Goal: Task Accomplishment & Management: Complete application form

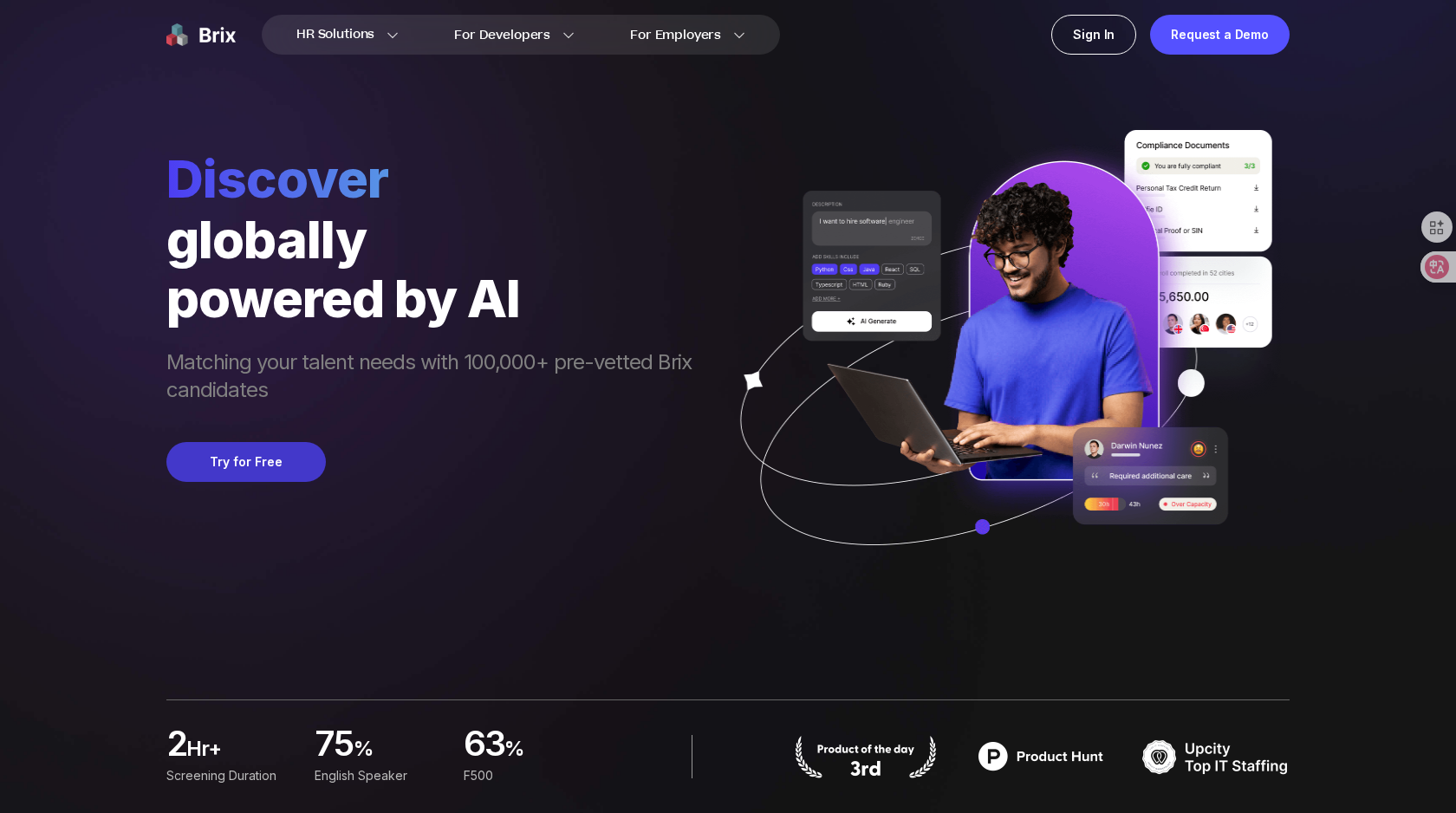
click at [264, 470] on button "Try for Free" at bounding box center [246, 462] width 159 height 40
click at [1118, 33] on div "Sign In" at bounding box center [1093, 34] width 85 height 40
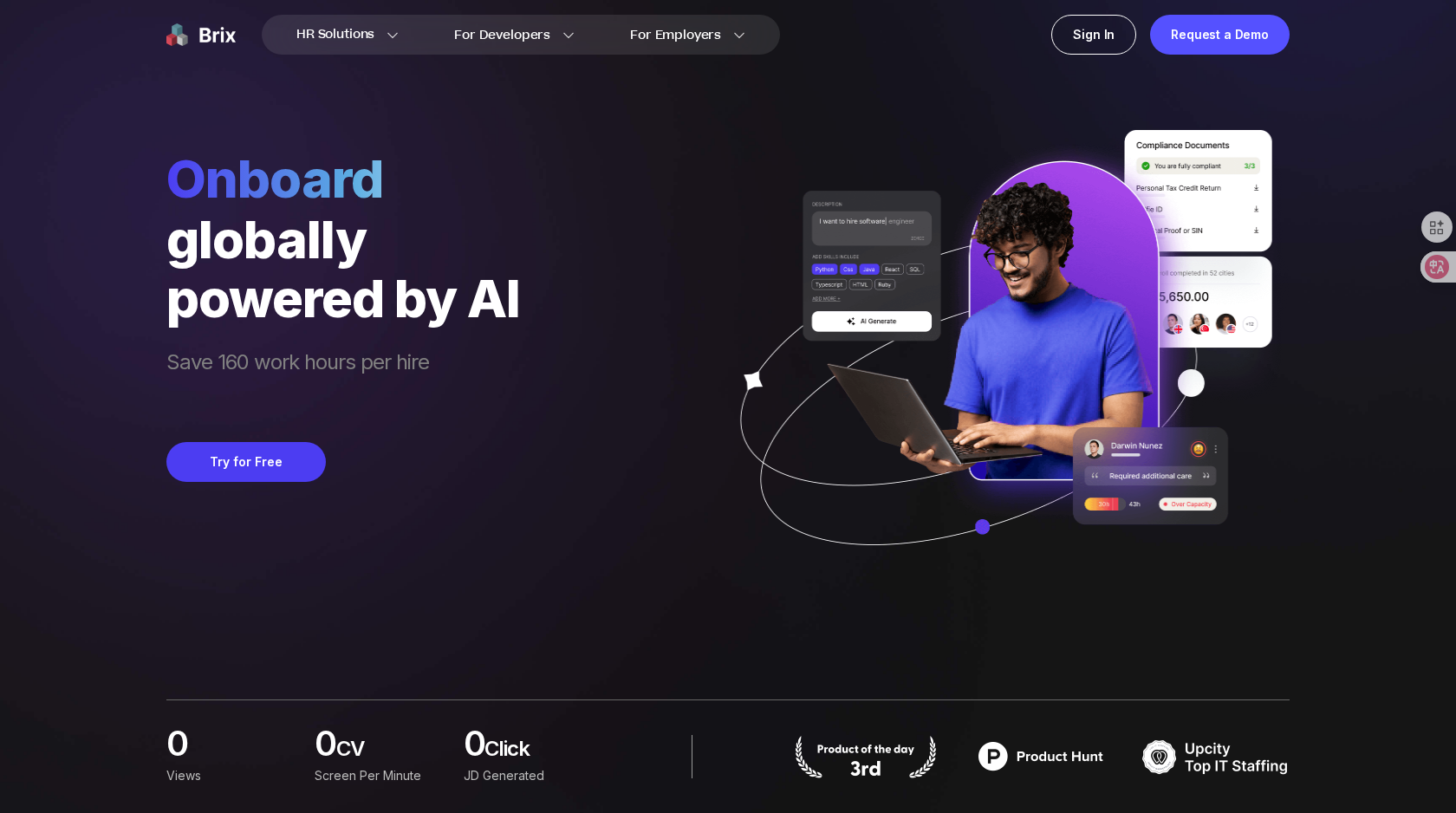
click at [1294, 269] on div "HR Solutions HR Solutions Recruiter HR Assistant Global Talent Network Onboardi…" at bounding box center [728, 406] width 1373 height 813
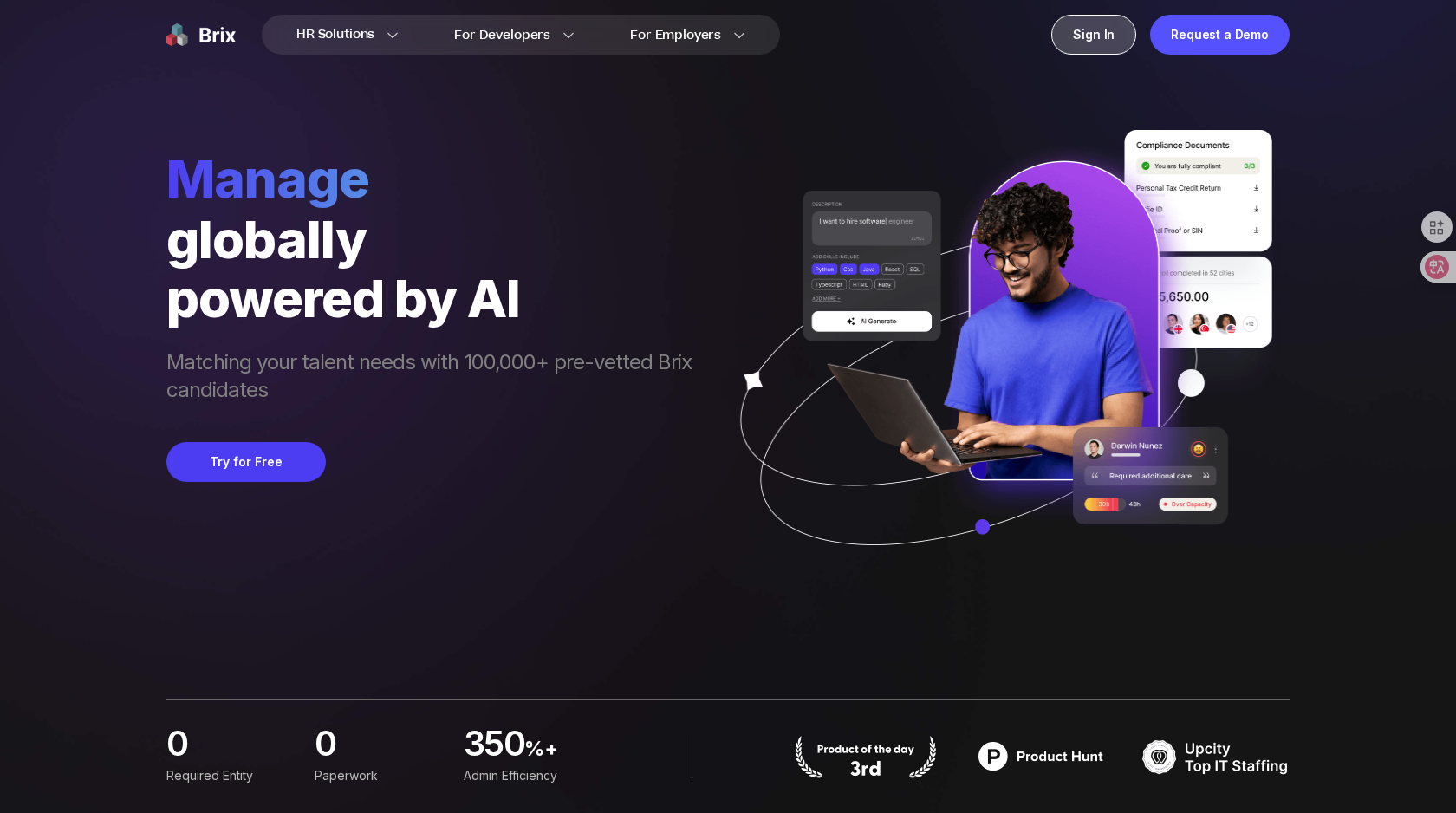
click at [1089, 36] on div "Sign In" at bounding box center [1093, 34] width 85 height 40
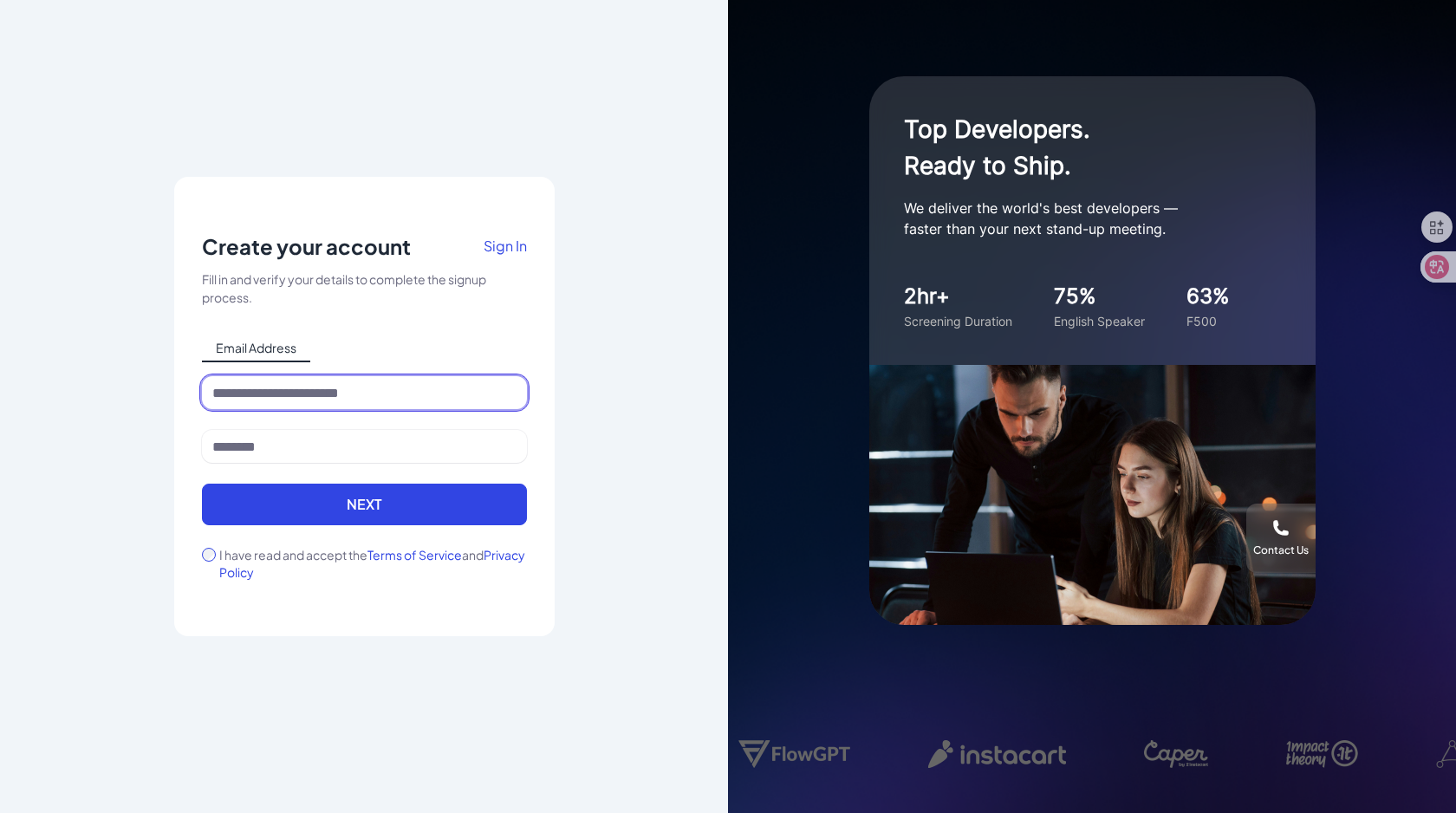
click at [415, 392] on input at bounding box center [364, 393] width 325 height 33
type input "**********"
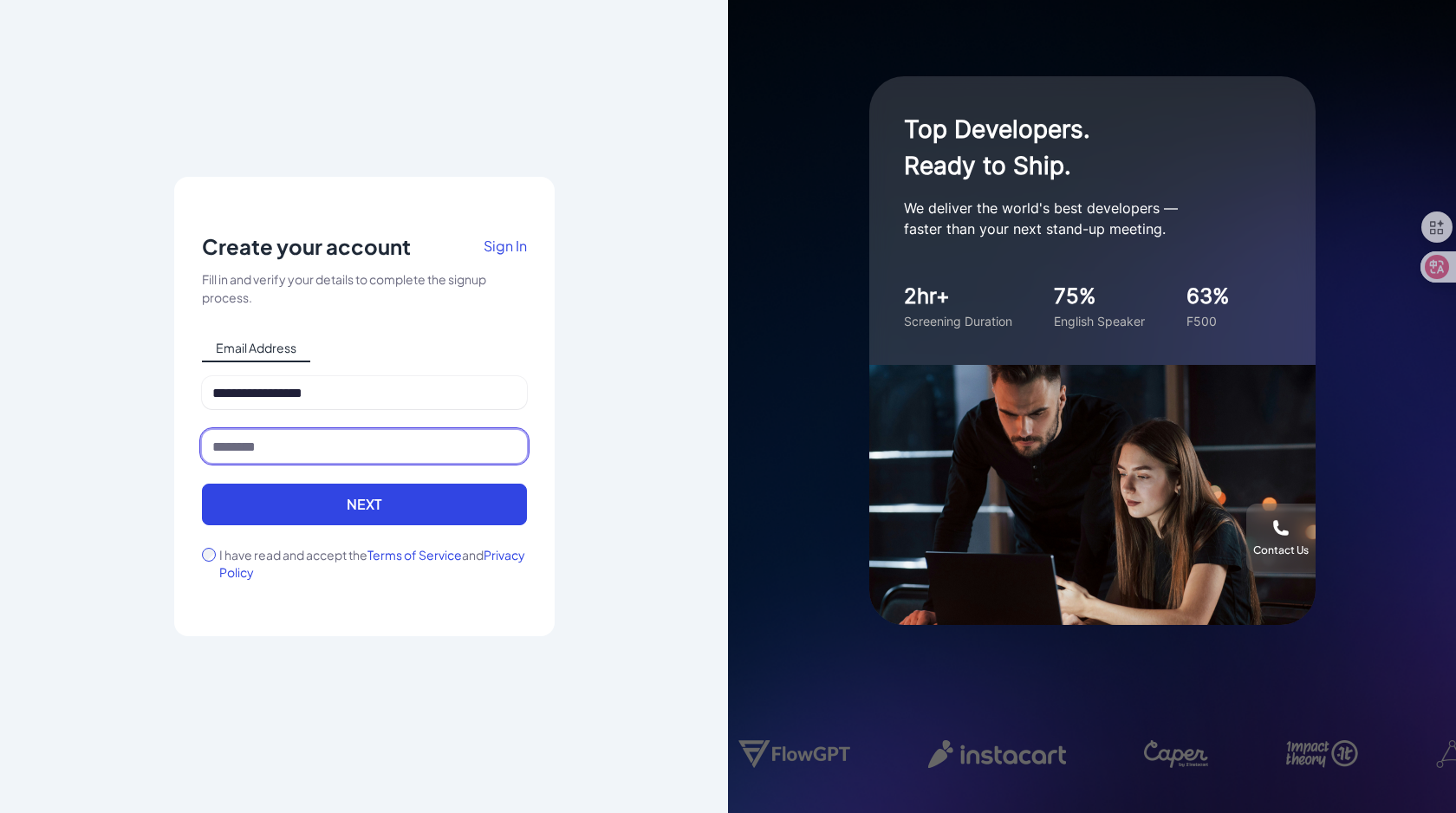
click at [336, 460] on input at bounding box center [364, 446] width 325 height 33
click at [312, 446] on input at bounding box center [364, 446] width 325 height 33
type input "*"
type input "***"
click at [216, 557] on div "I have read and accept the Terms of Service and Privacy Policy" at bounding box center [364, 563] width 325 height 34
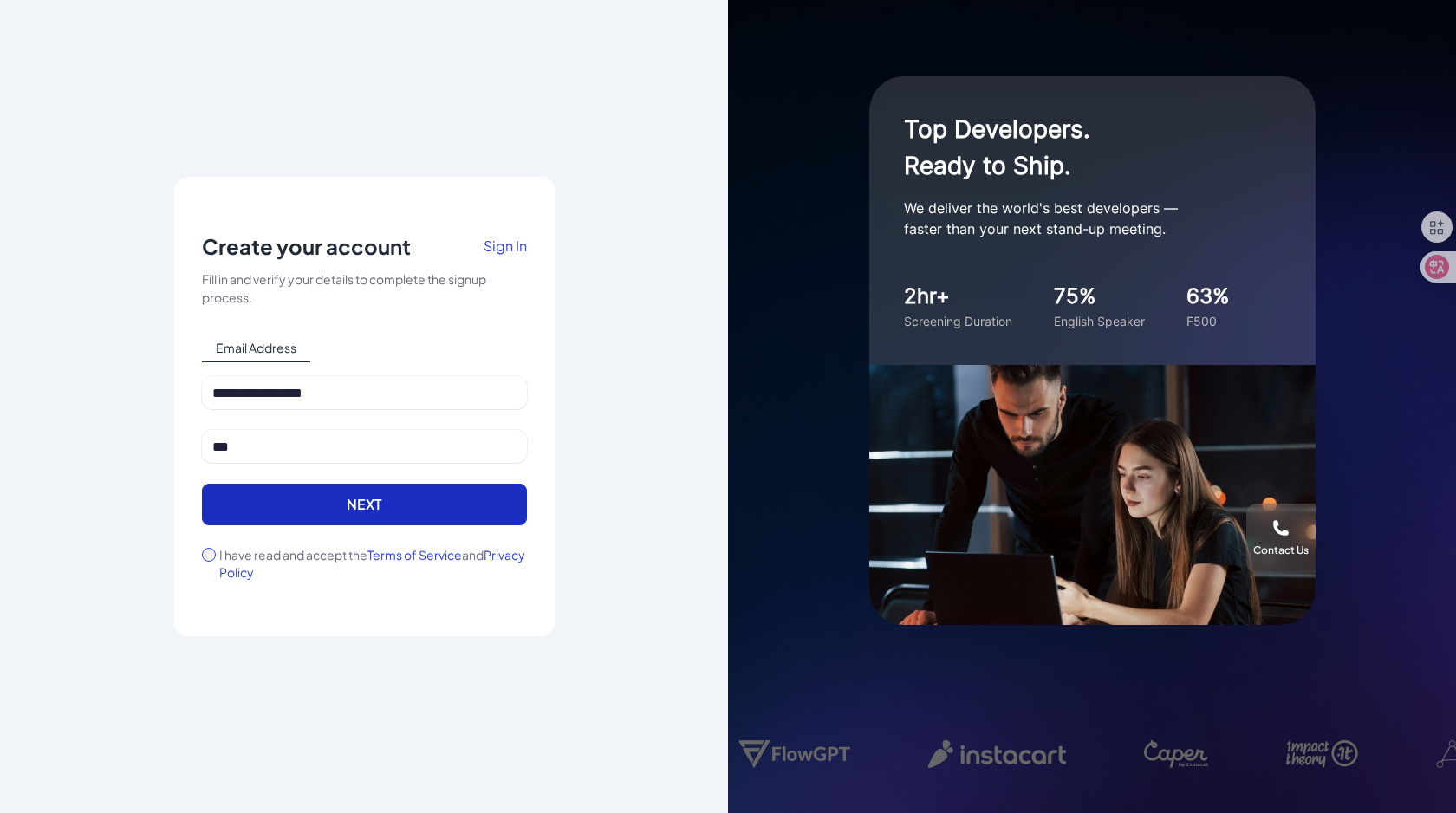
click at [302, 518] on button "Next" at bounding box center [364, 505] width 325 height 42
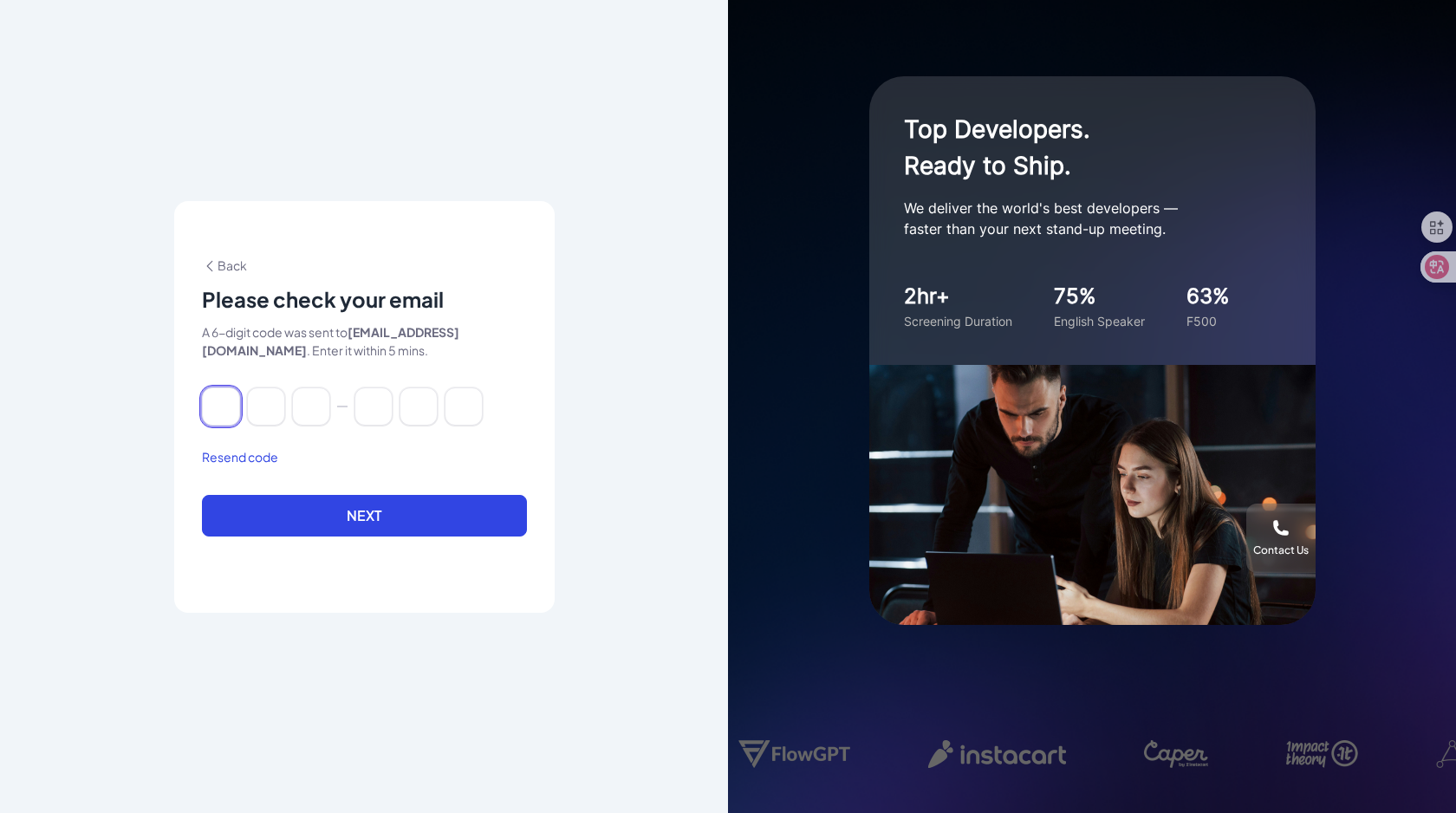
click at [233, 396] on input at bounding box center [221, 407] width 38 height 38
type input "*"
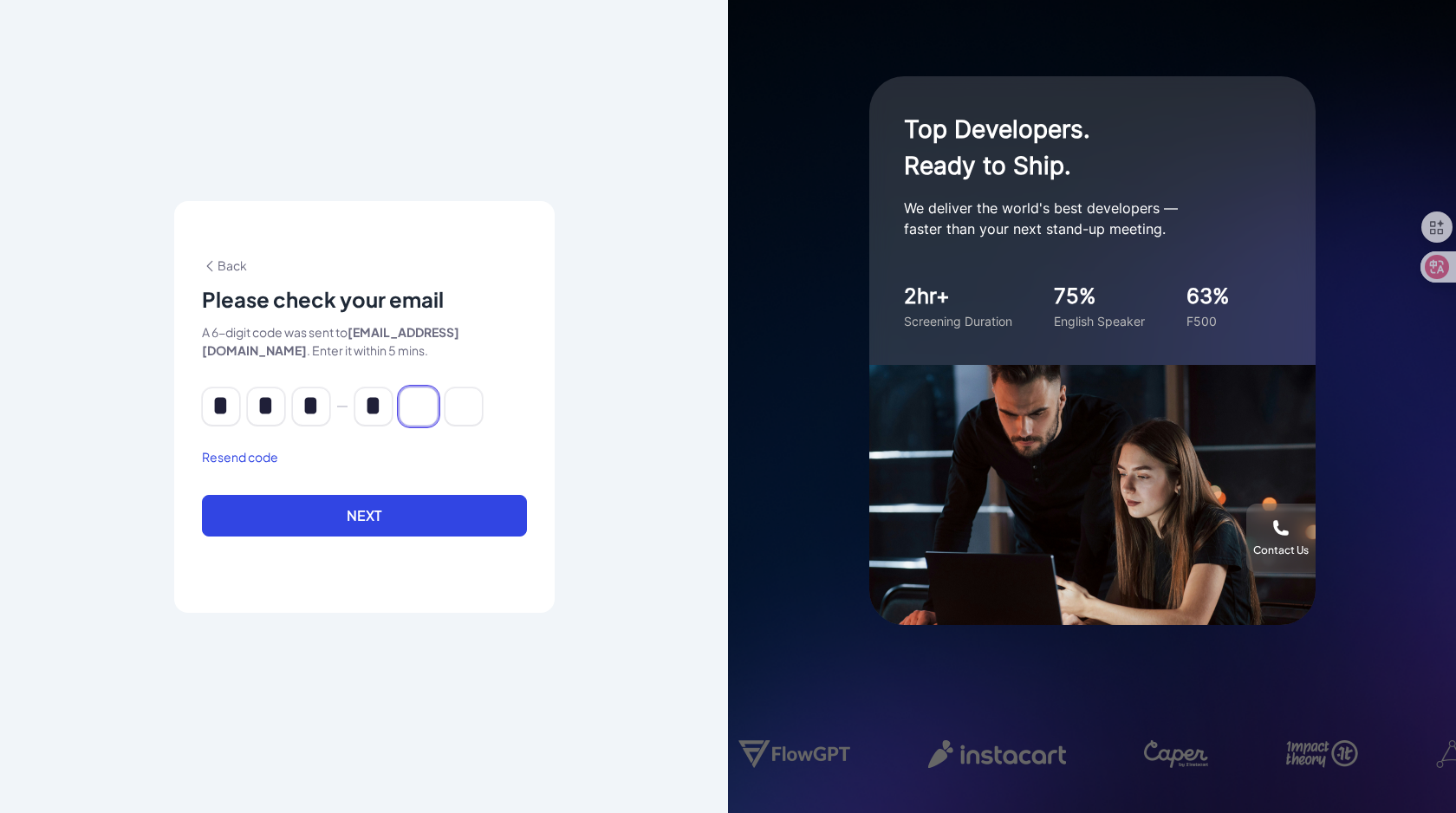
type input "*"
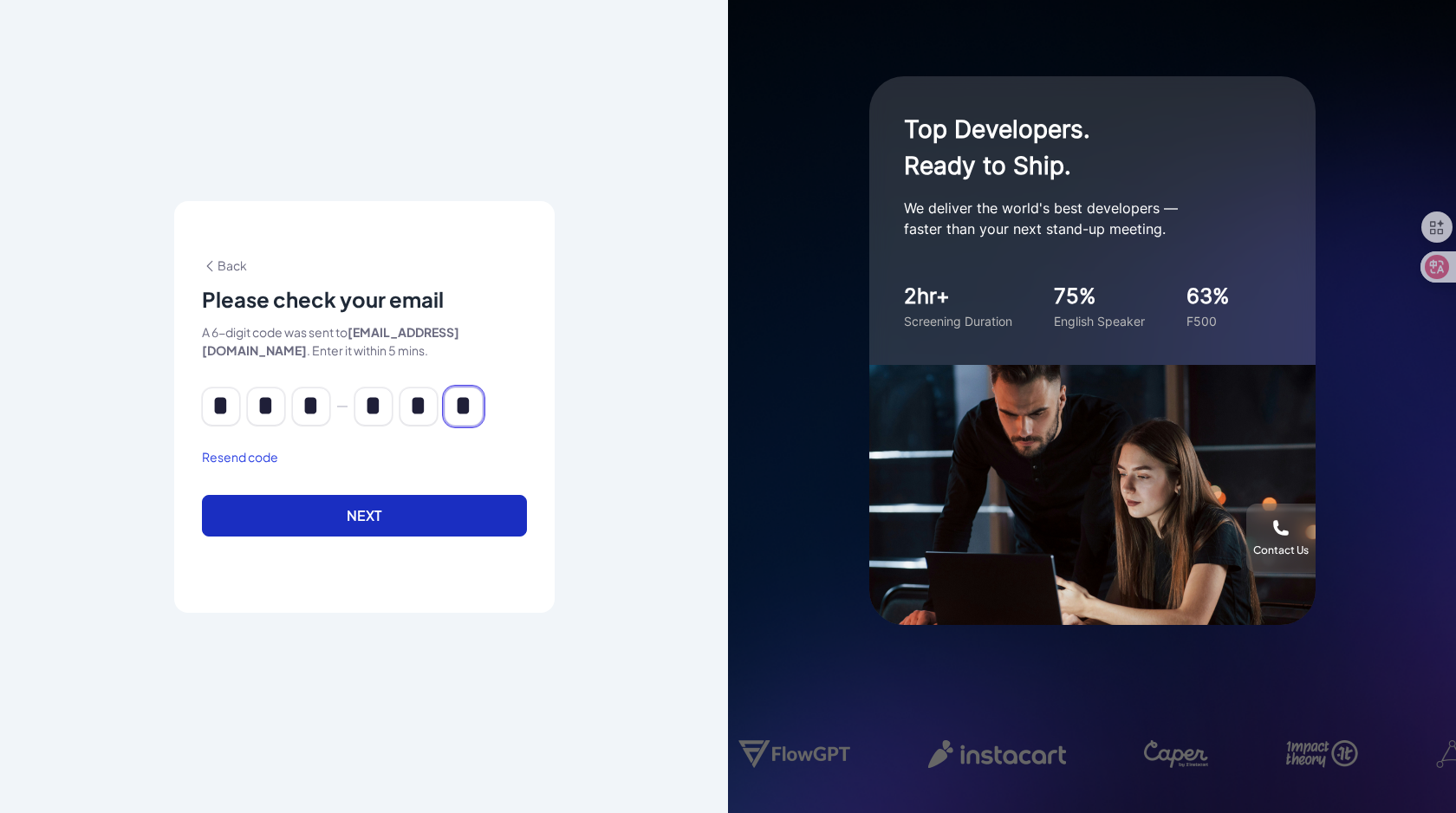
type input "*"
click at [269, 514] on button "Next" at bounding box center [364, 516] width 325 height 42
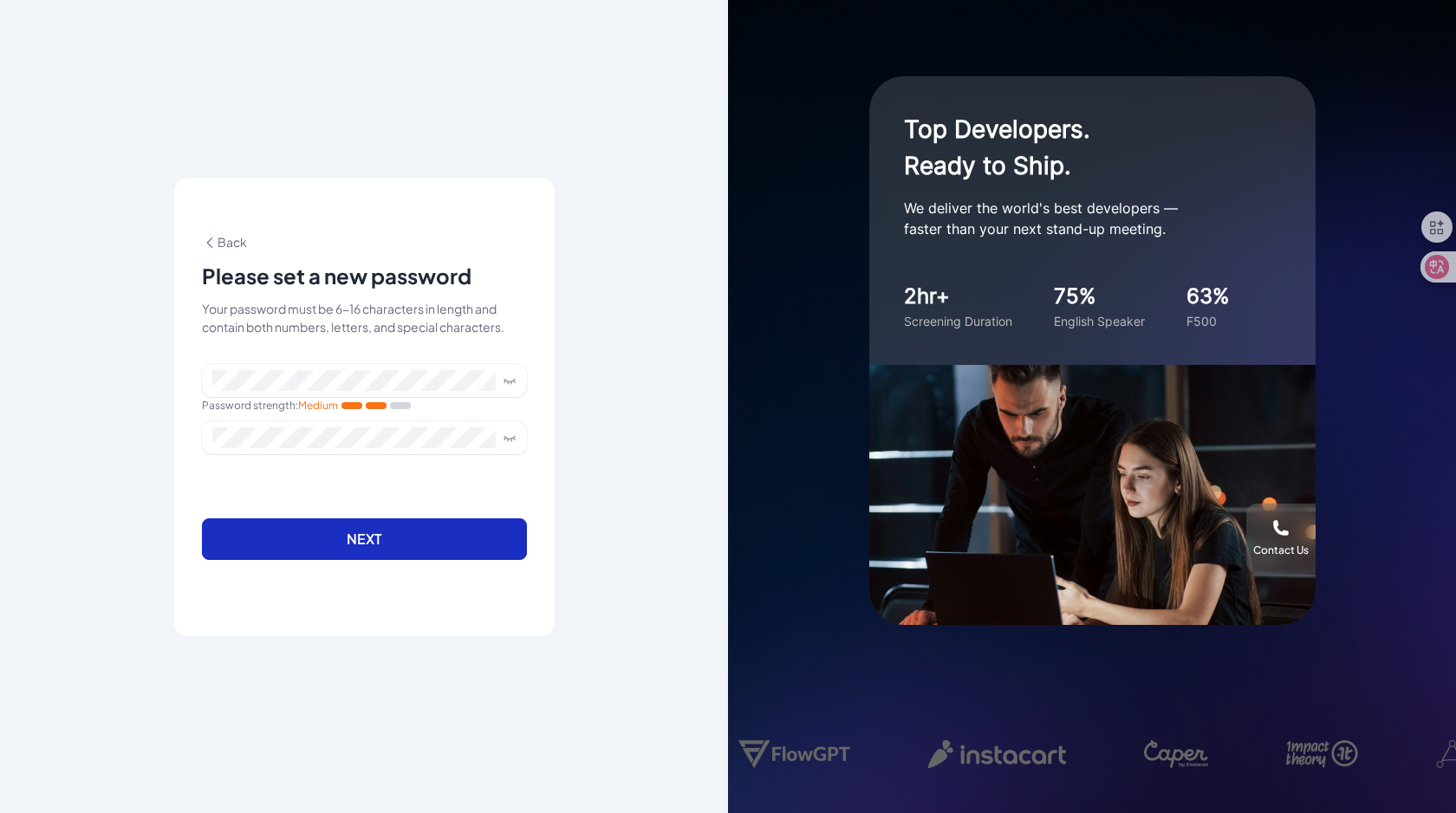
click at [406, 542] on button "Next" at bounding box center [364, 539] width 325 height 42
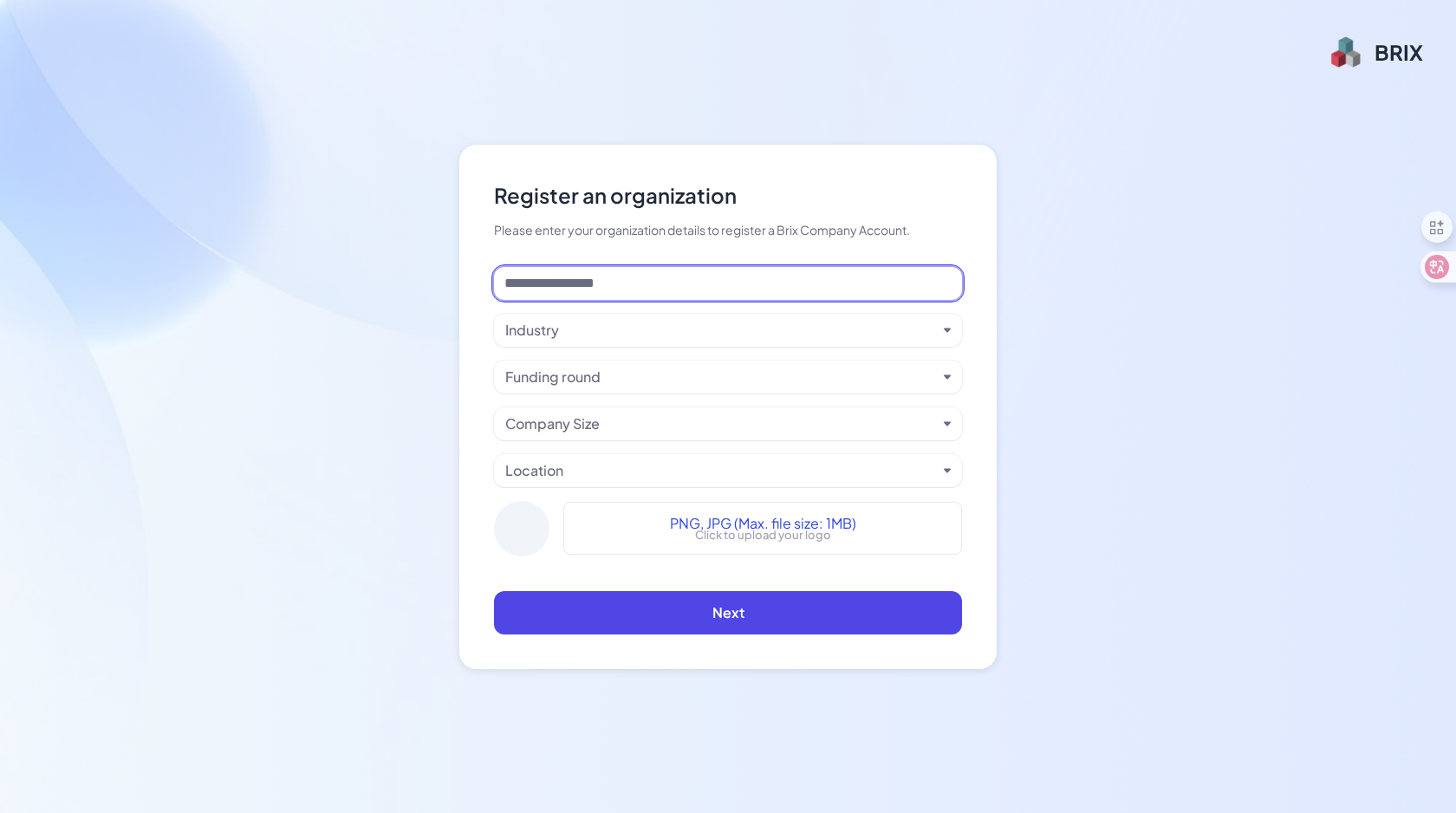
click at [677, 284] on input at bounding box center [728, 283] width 468 height 33
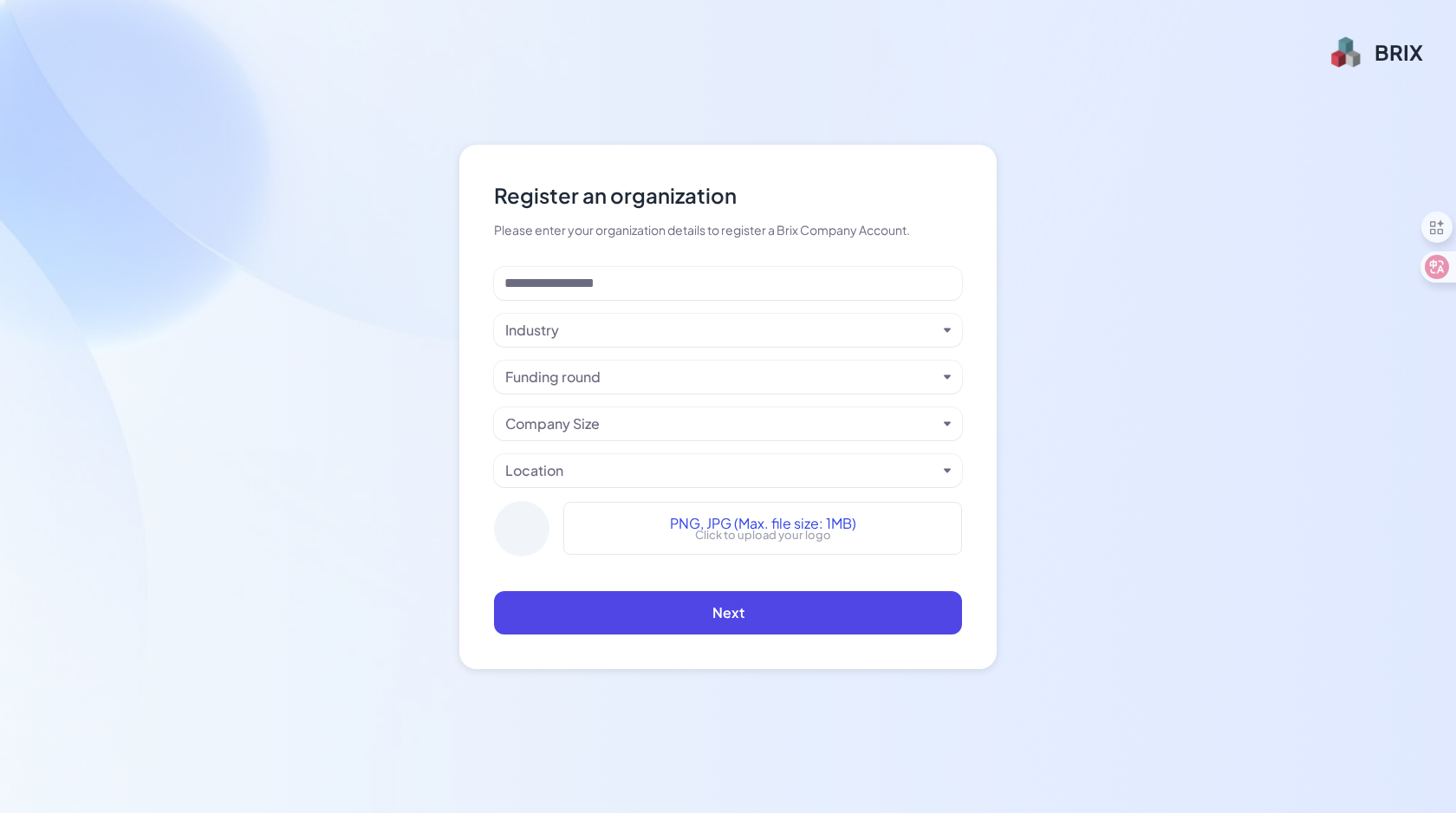
click at [522, 528] on div at bounding box center [522, 529] width 55 height 55
click at [524, 565] on div "PNG, JPG (Max. file size: 1MB) Click to upload your logo" at bounding box center [728, 536] width 468 height 70
click at [710, 529] on p "Click to upload your logo" at bounding box center [763, 536] width 136 height 17
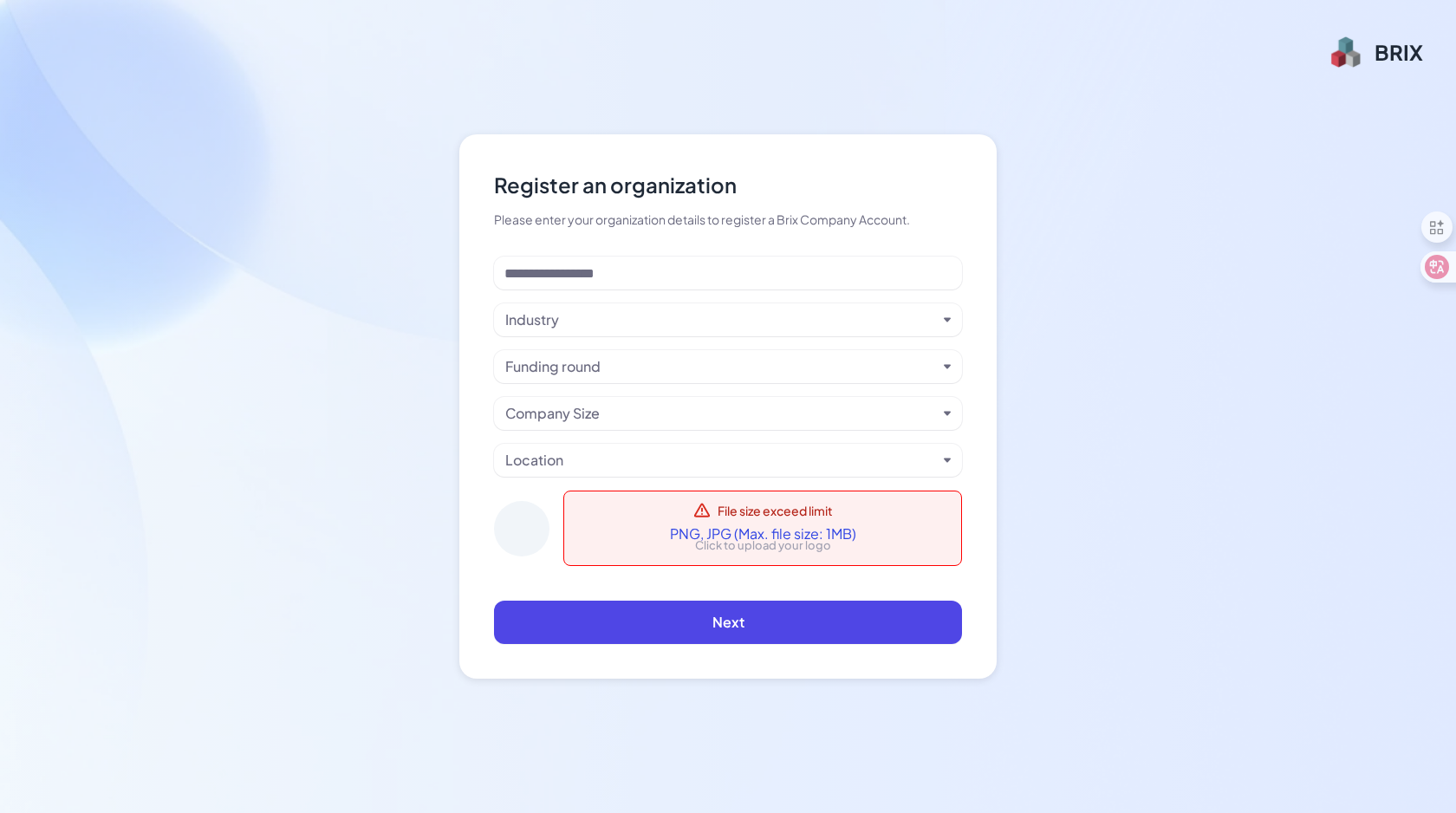
click at [763, 533] on span "PNG, JPG (Max. file size: 1MB)" at bounding box center [763, 534] width 187 height 21
click at [782, 539] on p "Click to upload your logo" at bounding box center [763, 546] width 136 height 17
click at [662, 540] on div "Invalid or unknow file format. PNG, JPG (Max. file size: 1MB) Click to upload y…" at bounding box center [762, 528] width 376 height 52
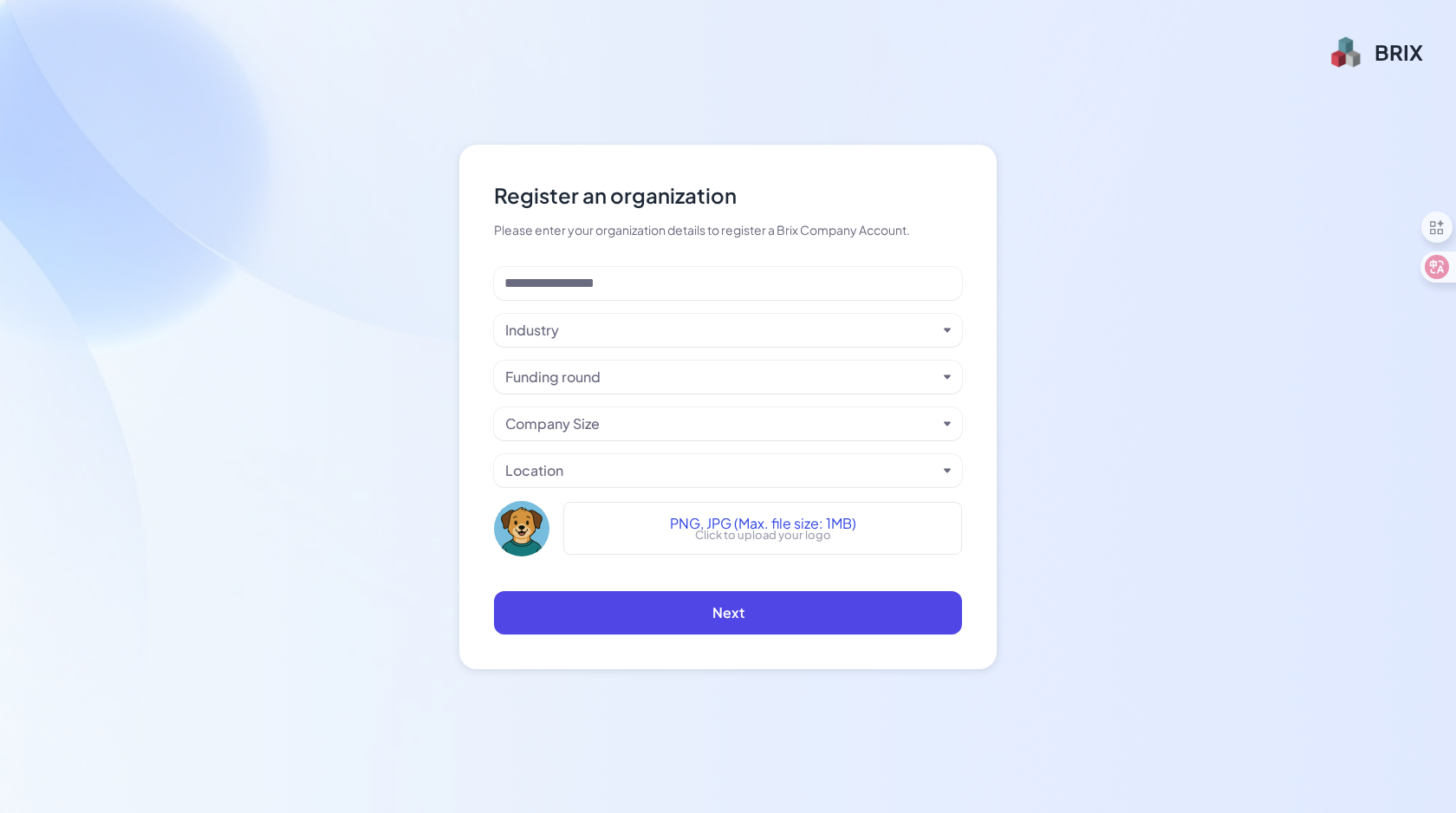
click at [591, 468] on div "Location" at bounding box center [720, 471] width 432 height 21
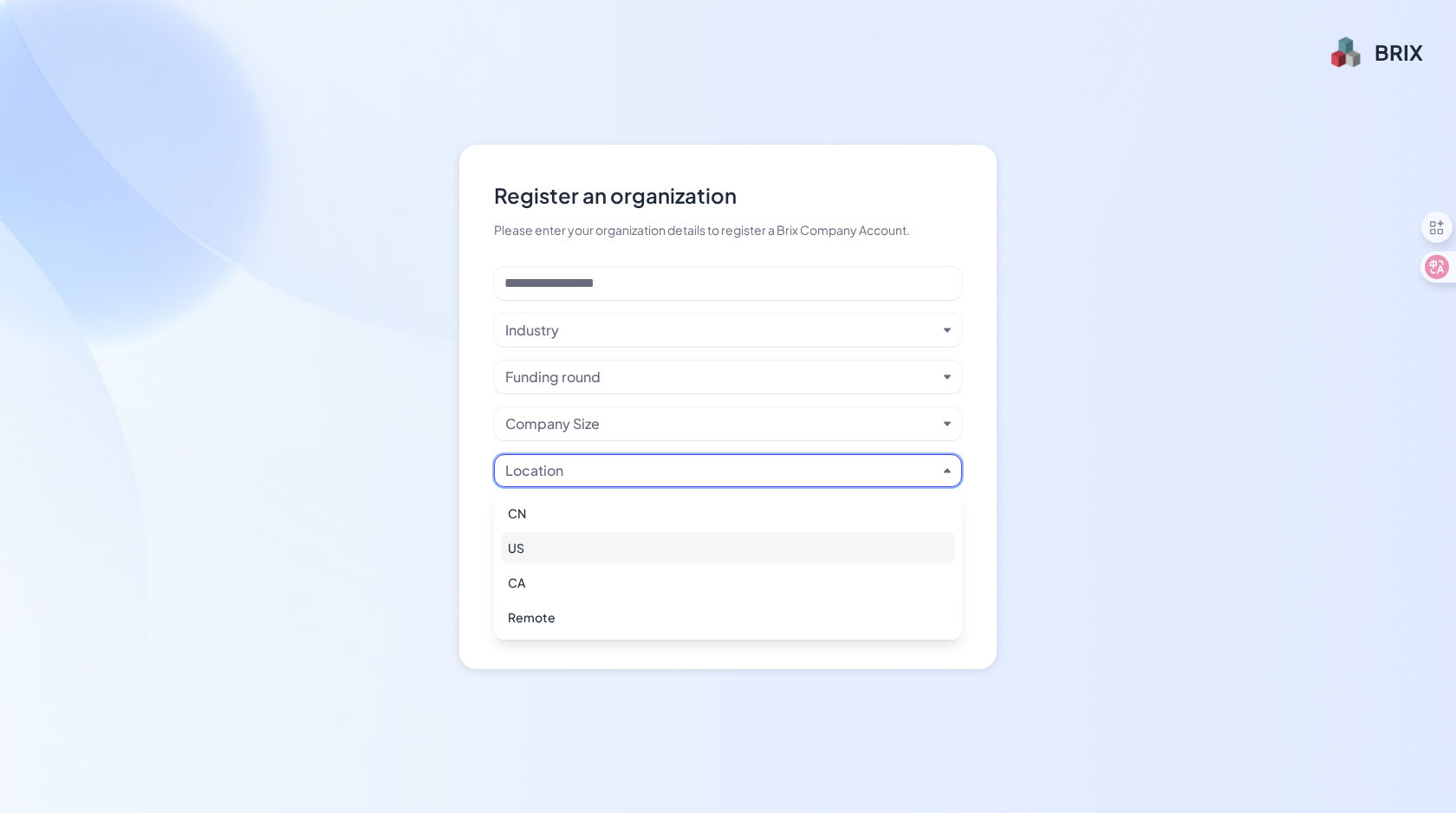
click at [565, 548] on div "US" at bounding box center [728, 548] width 455 height 31
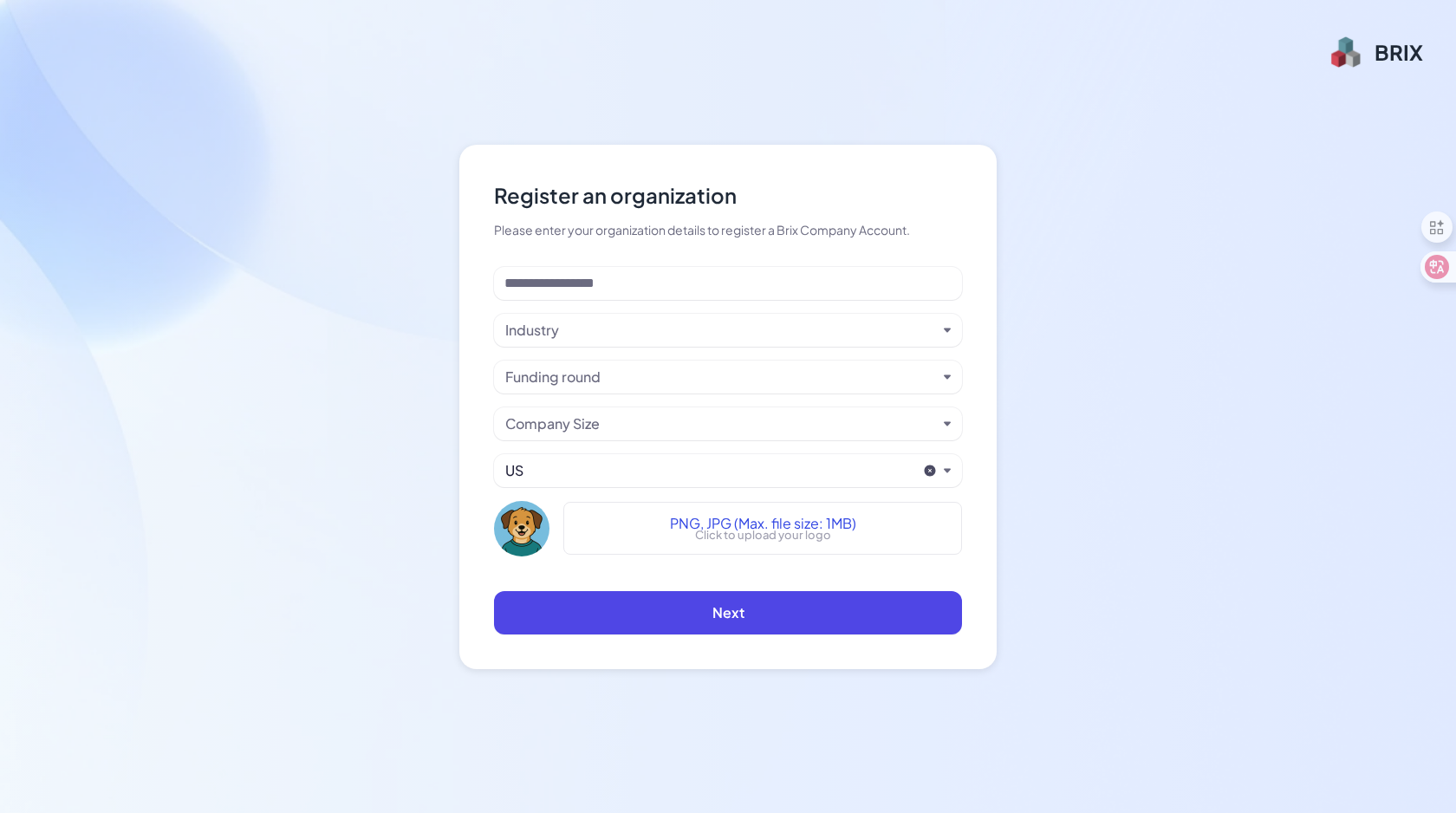
click at [610, 431] on div "Company Size" at bounding box center [720, 424] width 432 height 21
click at [494, 428] on div "Register an organization Please enter your organization details to register a B…" at bounding box center [728, 407] width 537 height 524
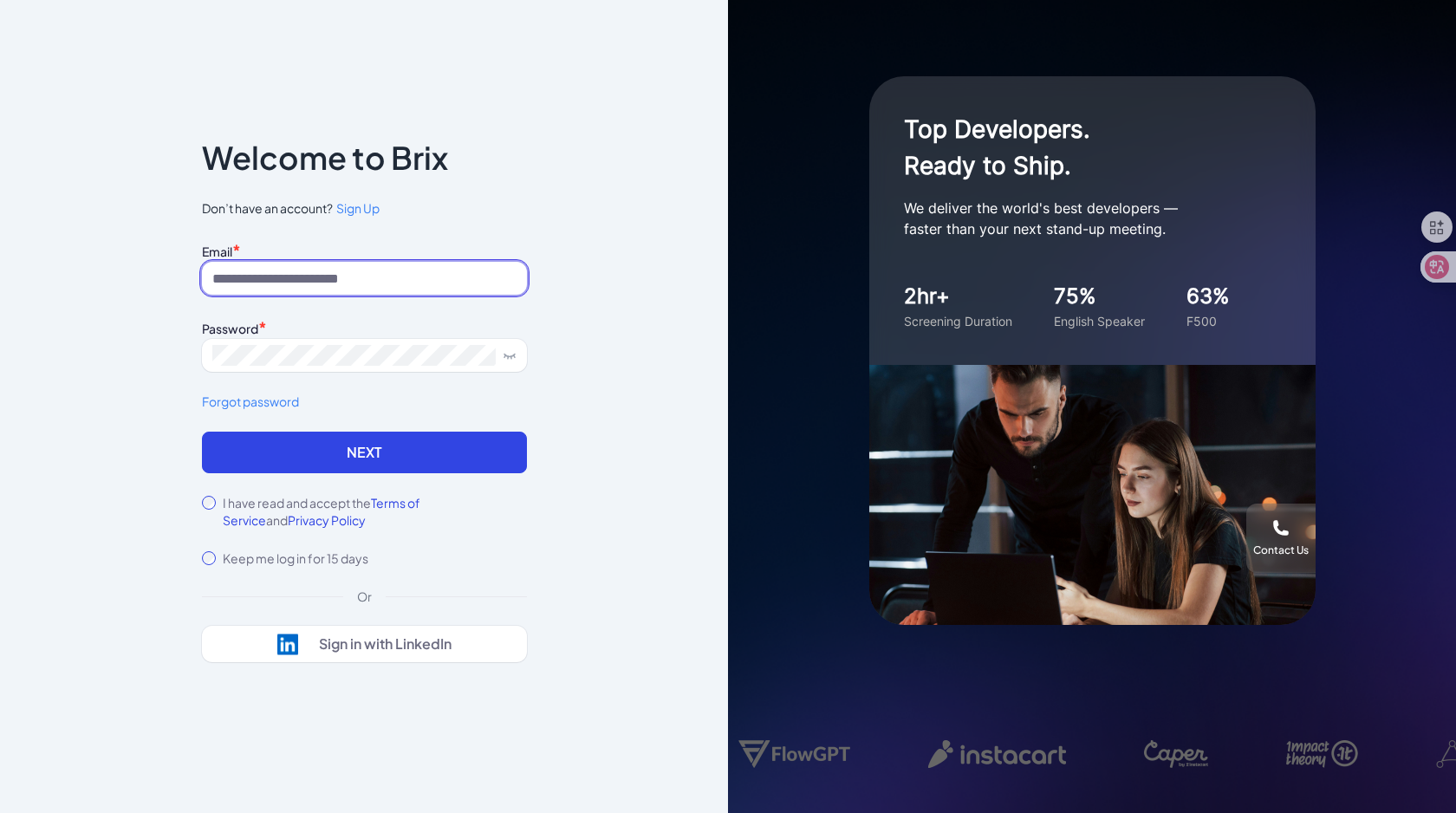
click at [379, 286] on input at bounding box center [364, 278] width 325 height 33
click at [217, 503] on div "I have read and accept the Terms of Service and Privacy Policy" at bounding box center [364, 512] width 325 height 34
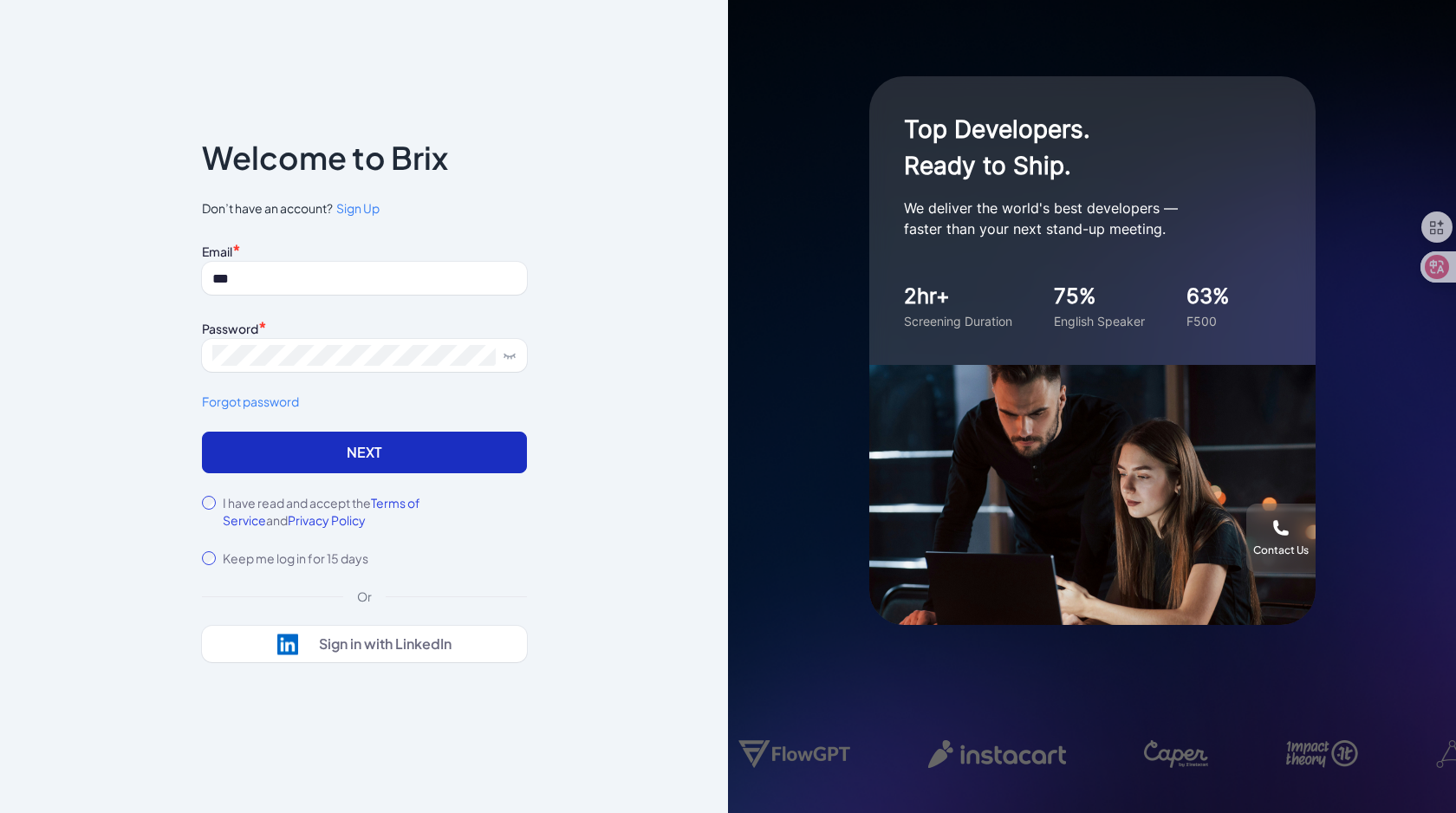
click at [292, 465] on button "Next" at bounding box center [364, 453] width 325 height 42
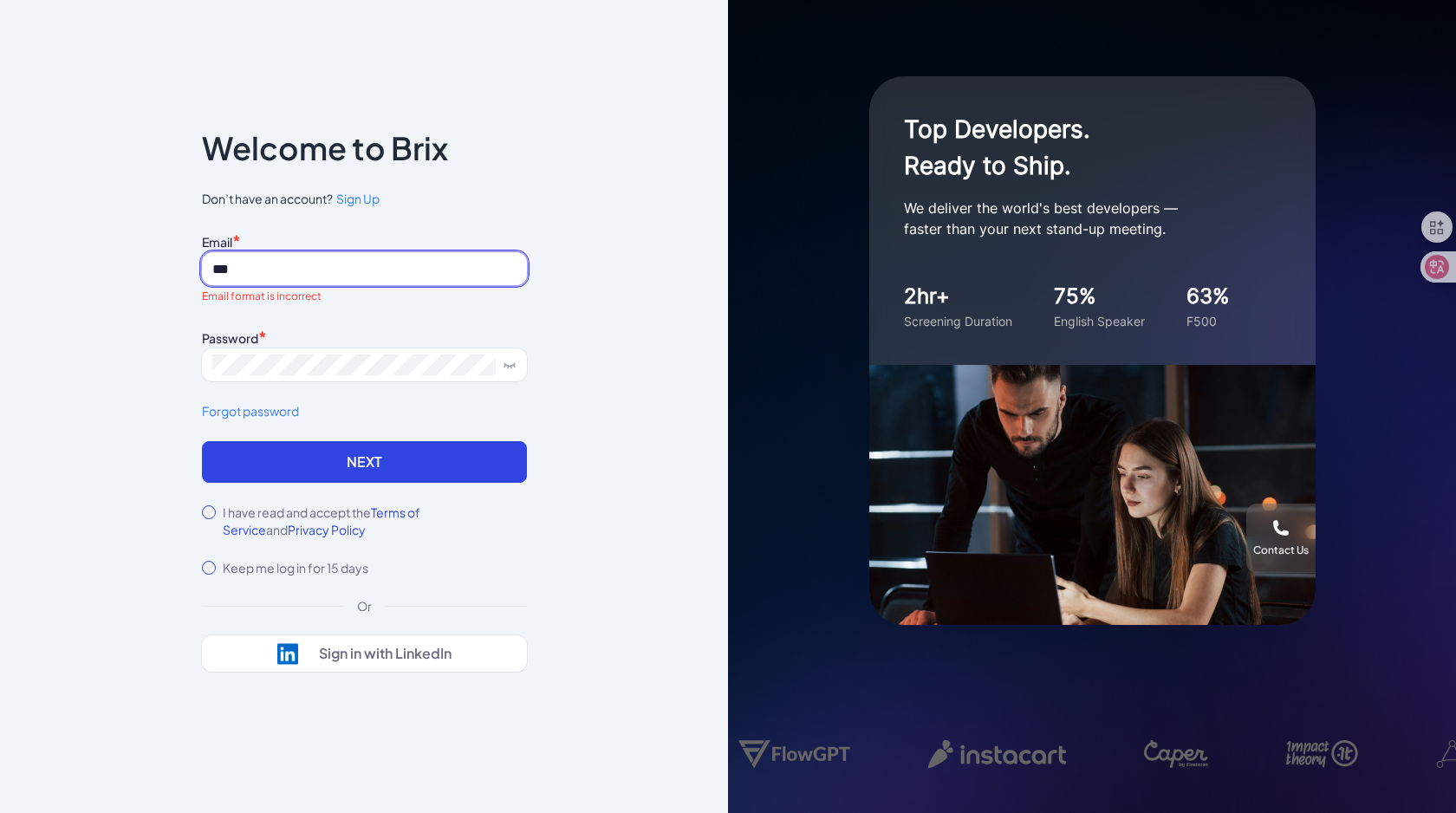
click at [318, 274] on input "***" at bounding box center [364, 269] width 325 height 33
type input "*"
type input "**********"
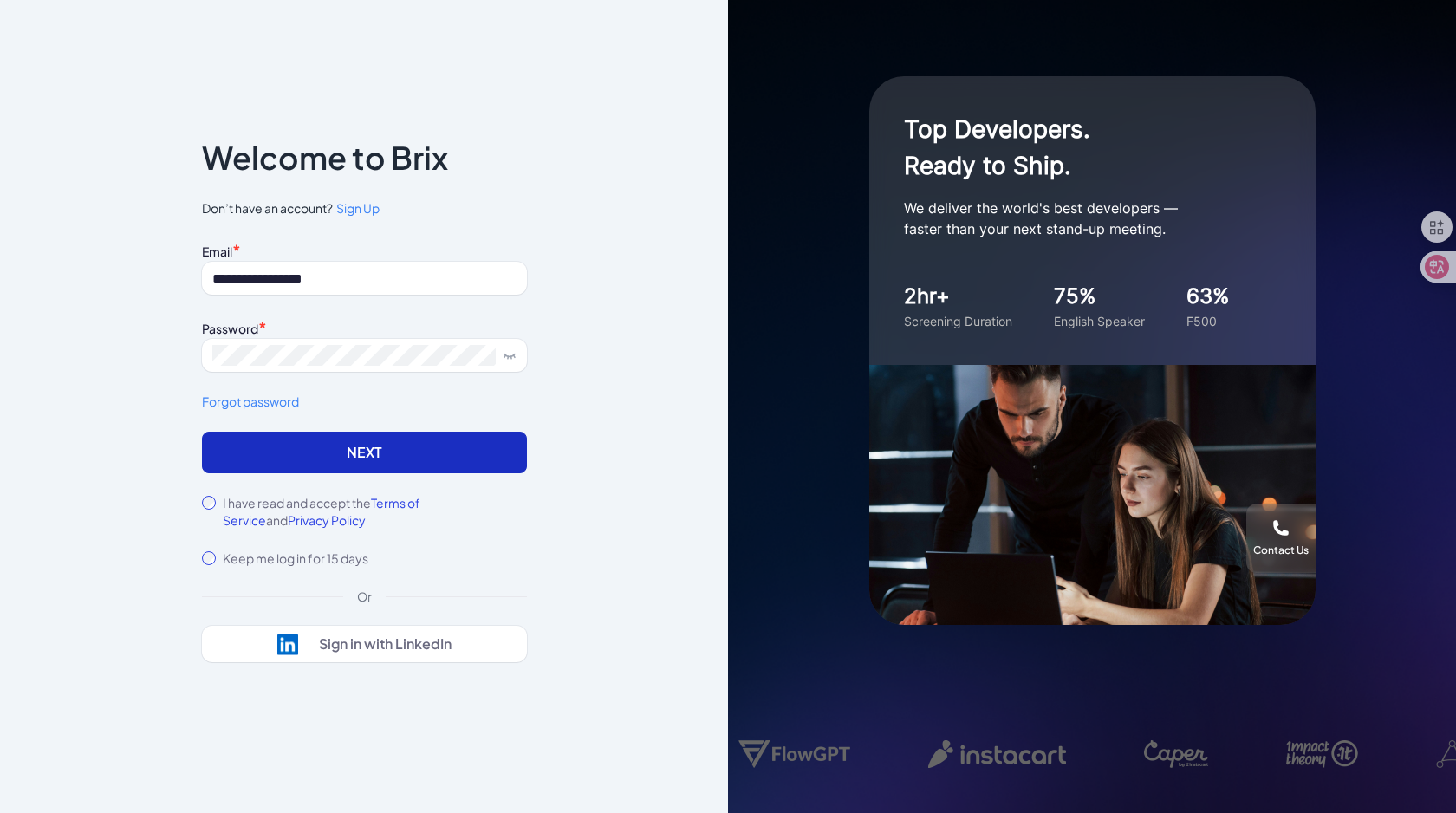
click at [367, 466] on button "Next" at bounding box center [364, 453] width 325 height 42
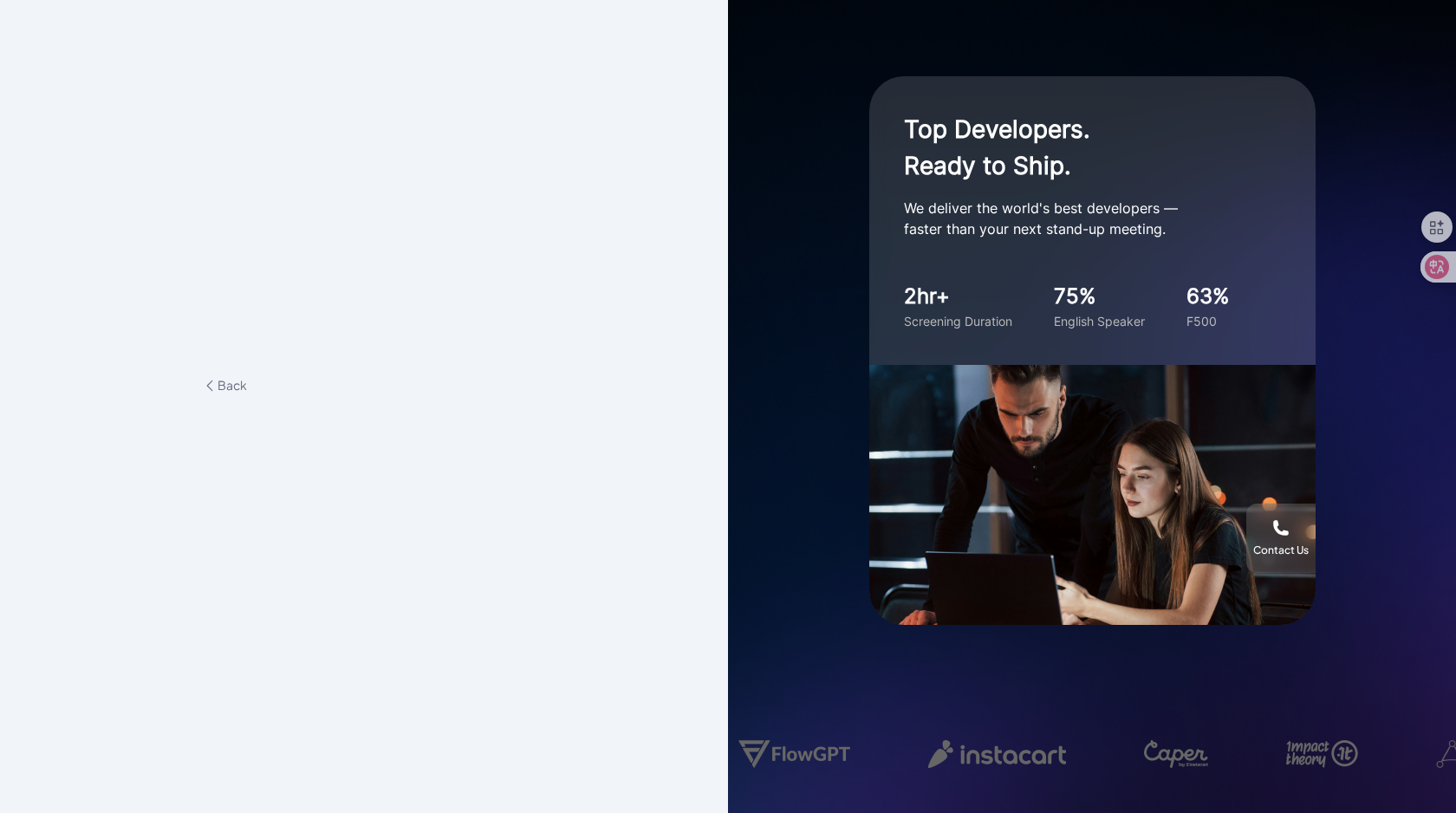
click at [225, 372] on div "**********" at bounding box center [364, 407] width 380 height 173
click at [225, 379] on span "Back" at bounding box center [224, 385] width 45 height 15
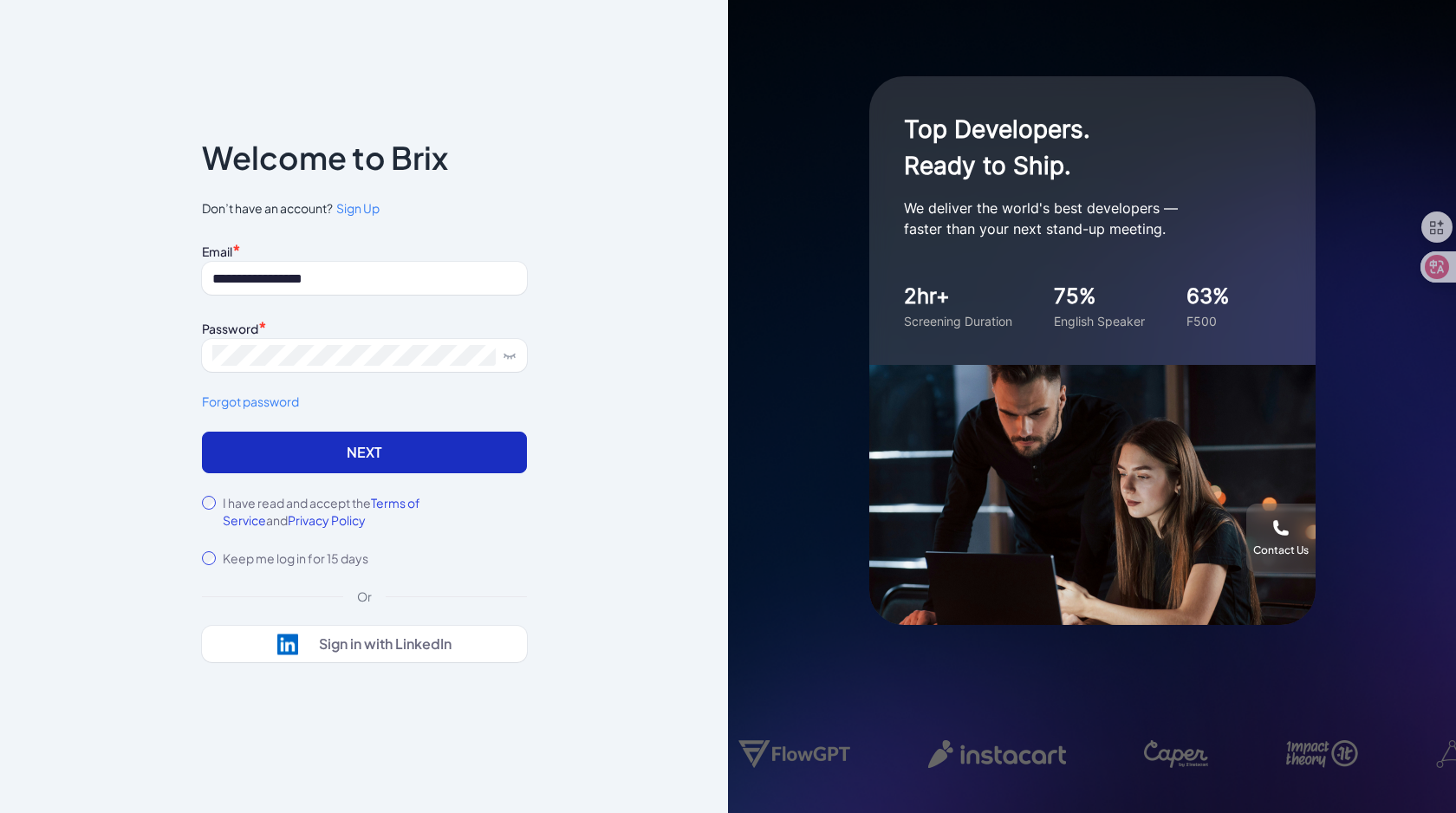
click at [331, 462] on button "Next" at bounding box center [364, 453] width 325 height 42
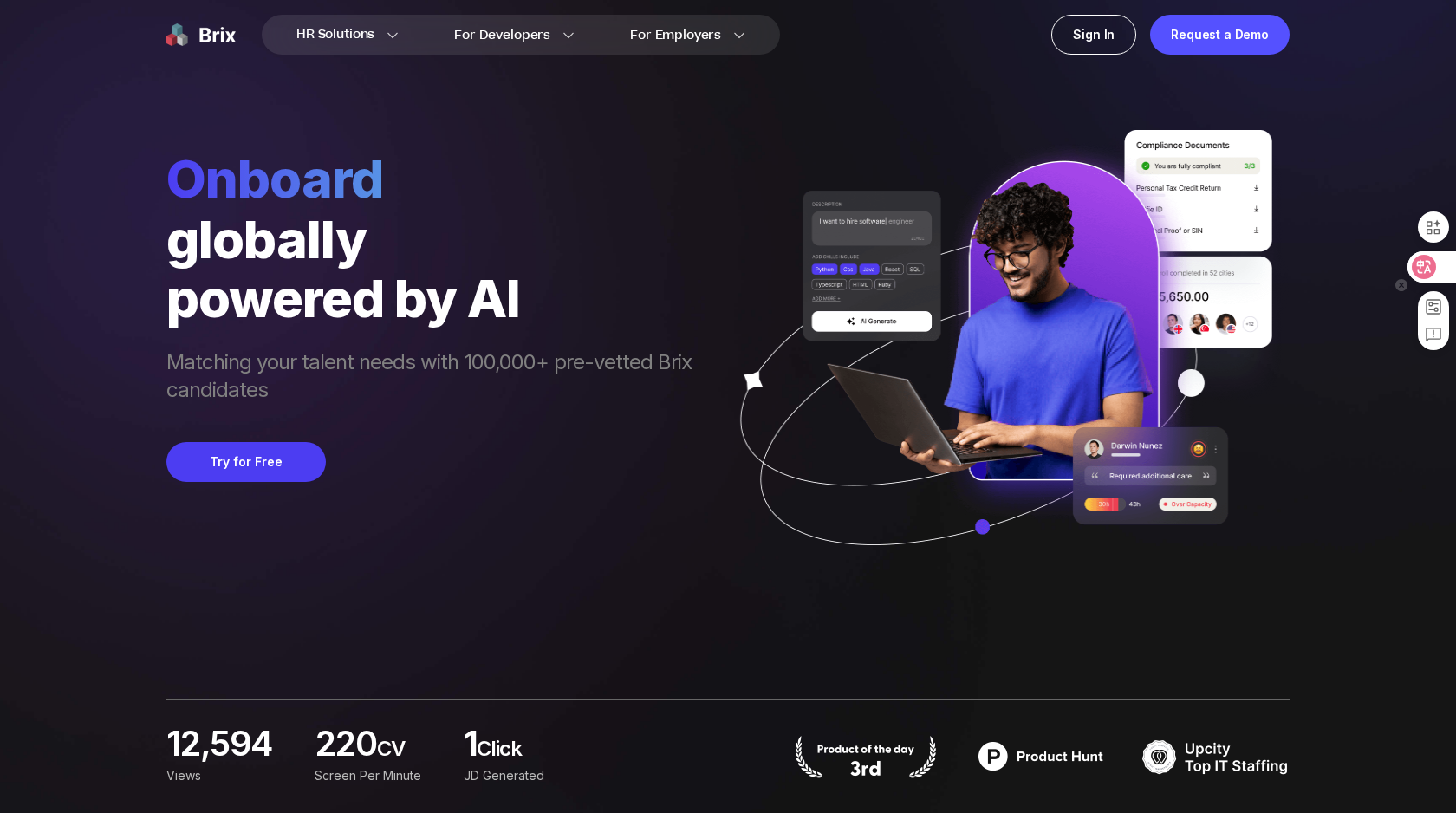
click at [1430, 265] on icon at bounding box center [1425, 267] width 17 height 17
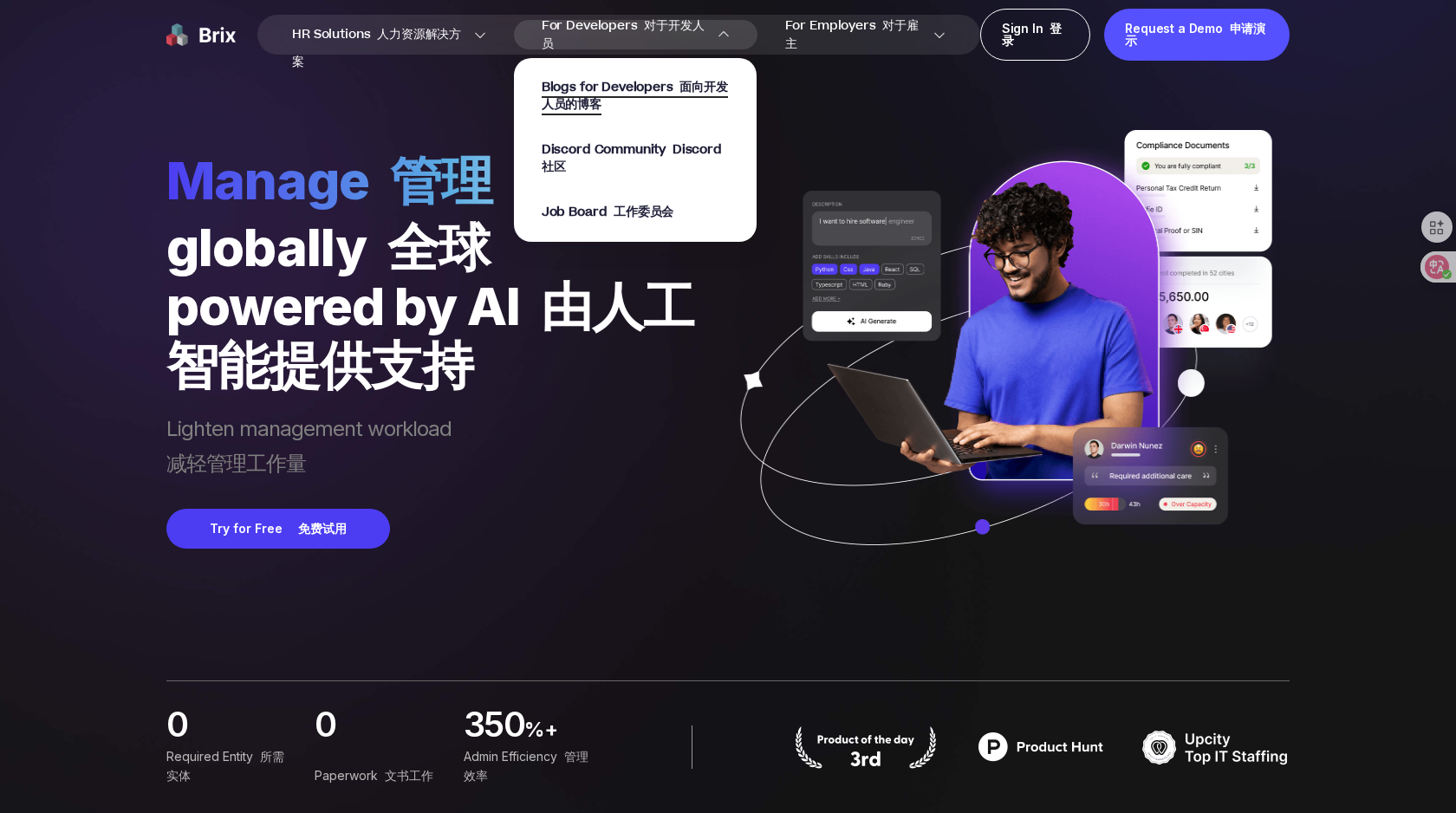
click at [605, 98] on font "面向开发人员的博客" at bounding box center [636, 95] width 187 height 35
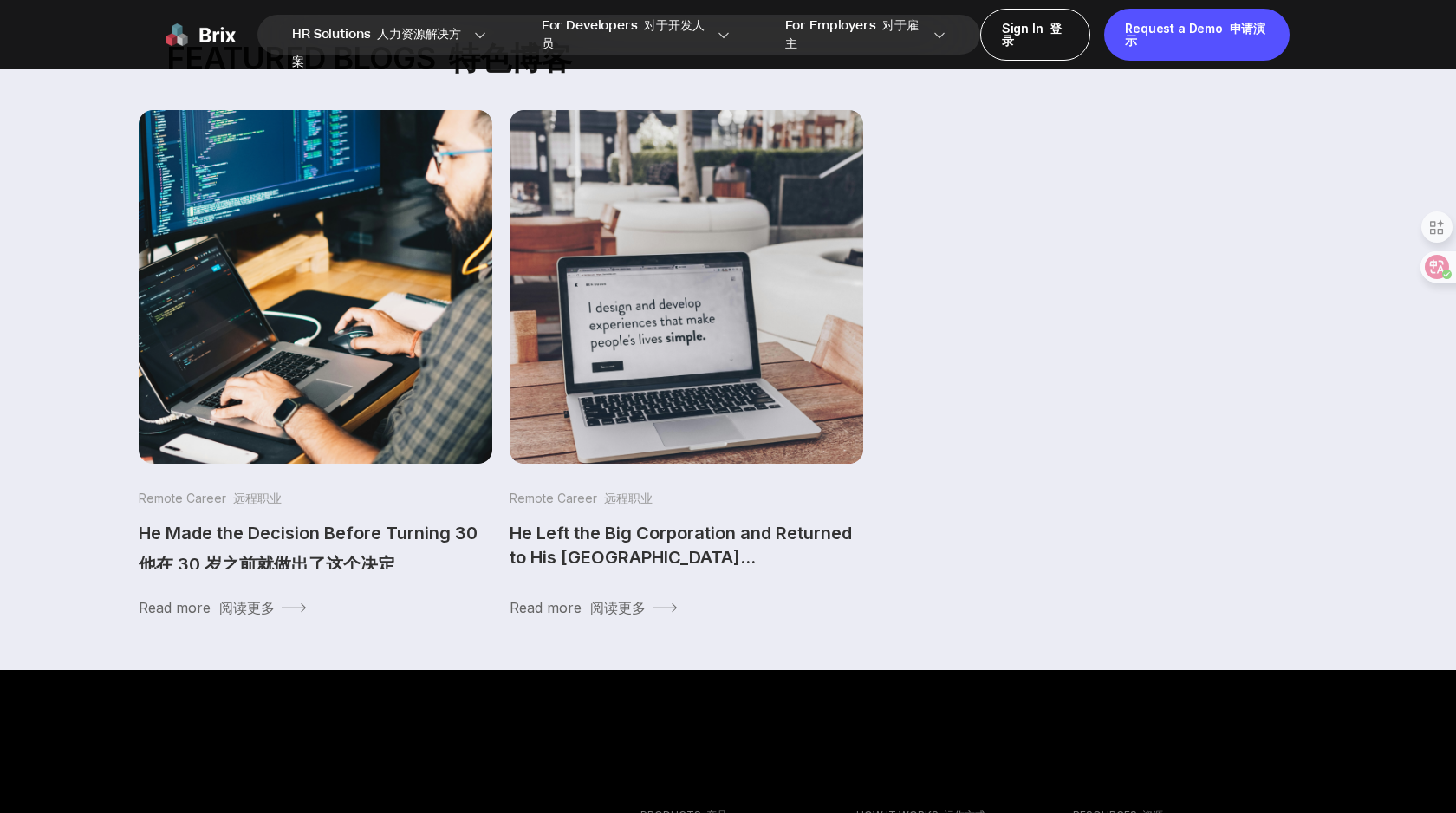
scroll to position [360, 0]
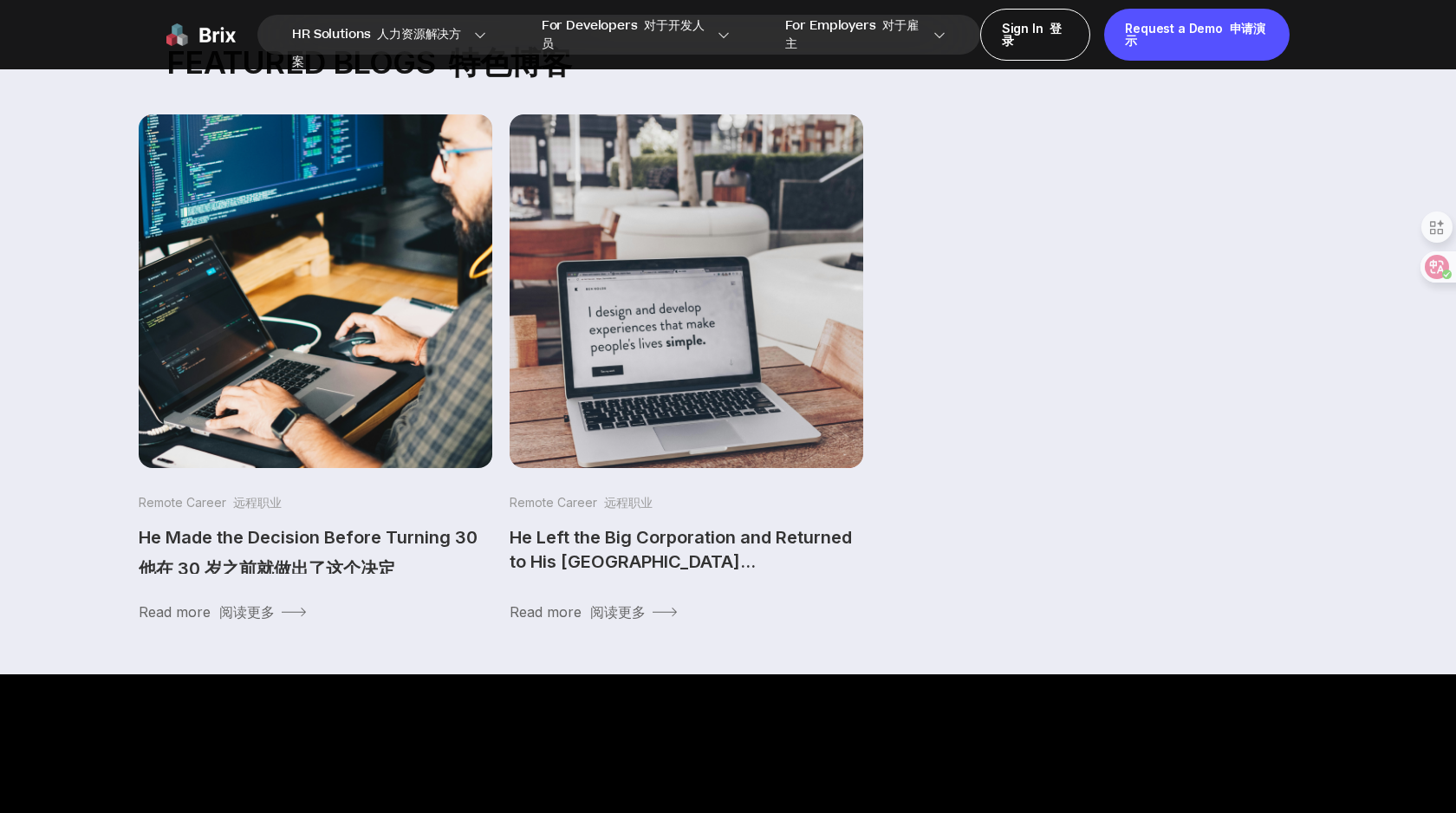
click at [331, 452] on img at bounding box center [314, 291] width 371 height 371
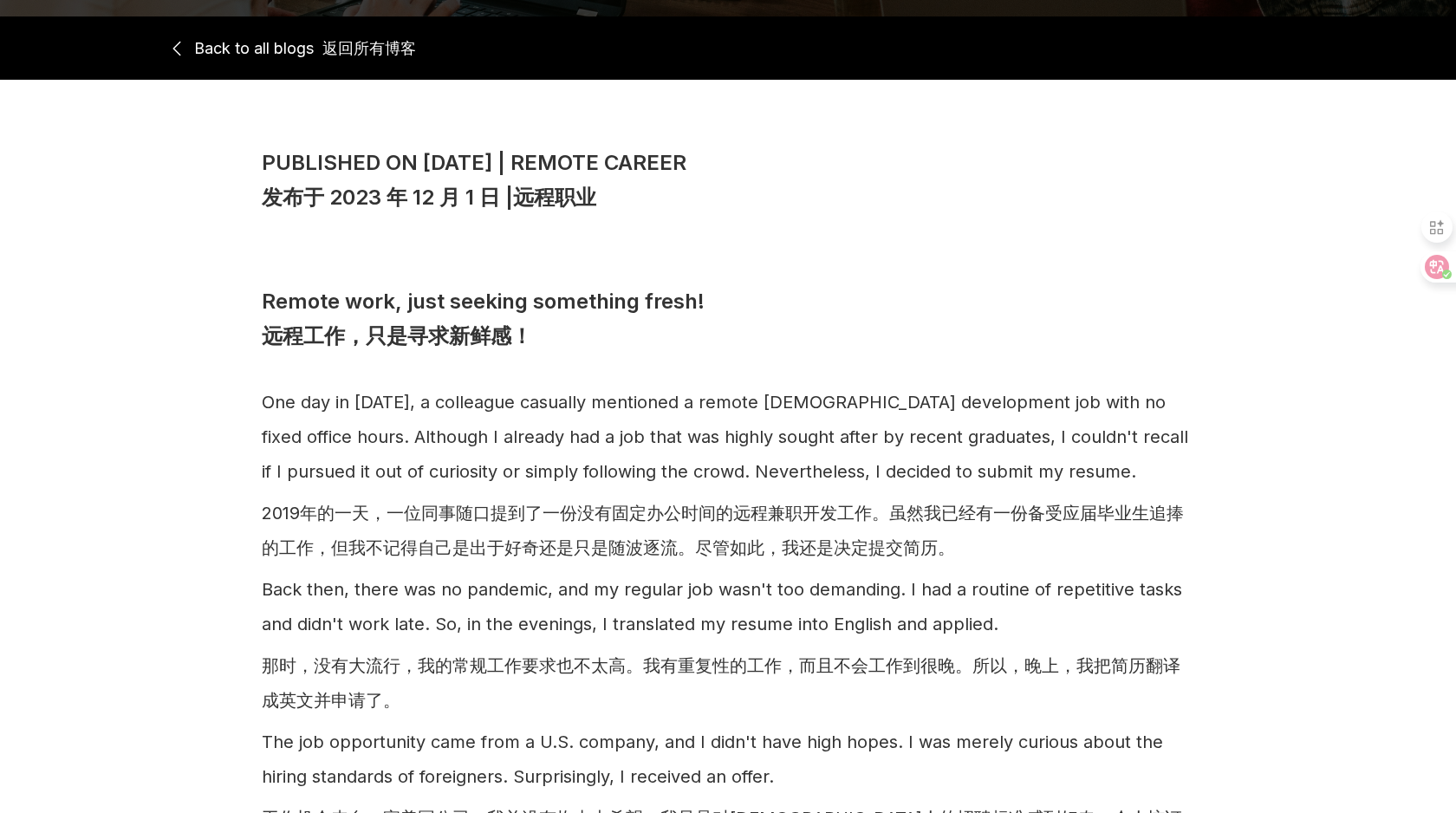
scroll to position [325, 0]
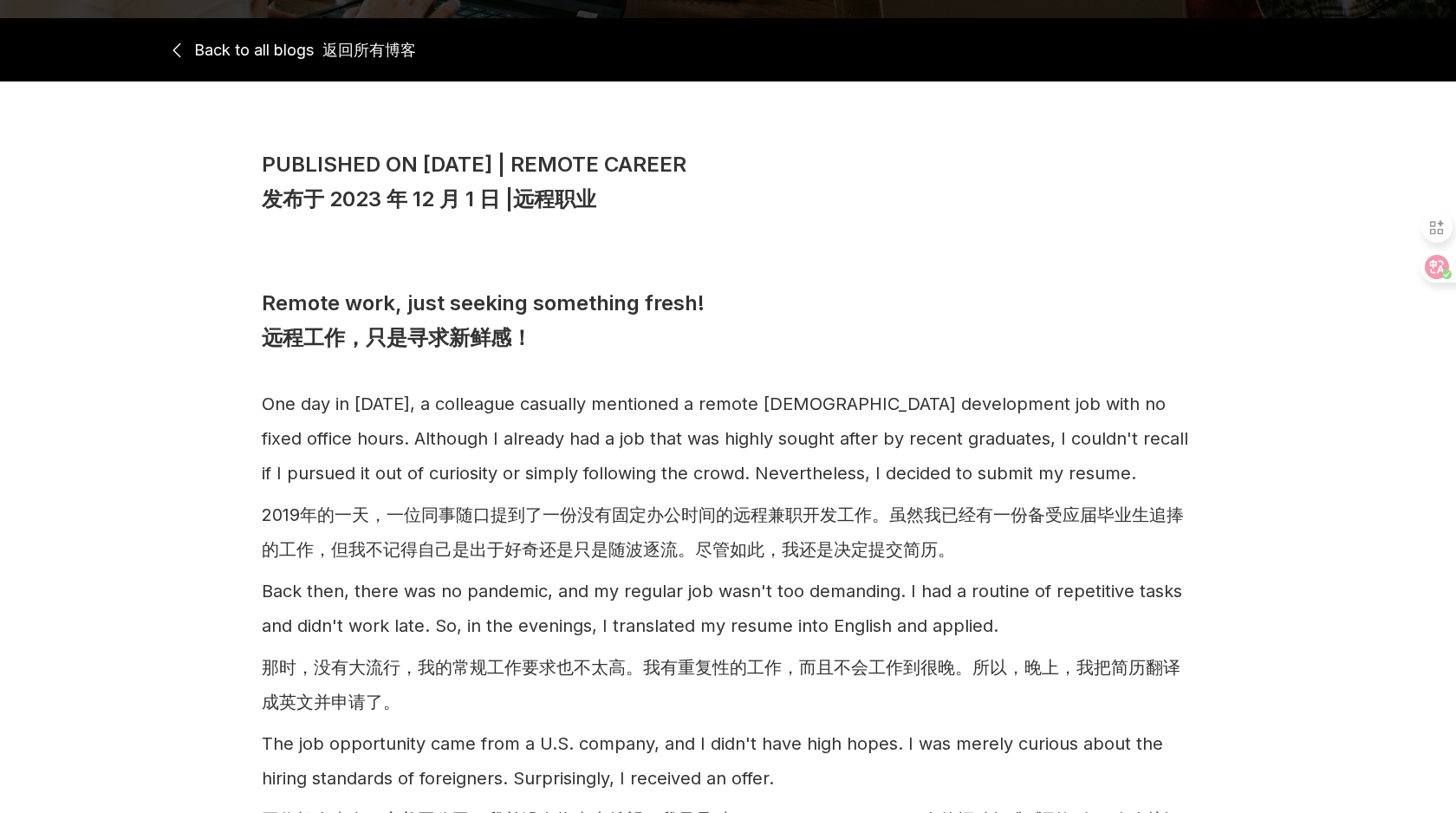
click at [196, 53] on link "Back to all blogs 返回所有博客" at bounding box center [292, 50] width 250 height 63
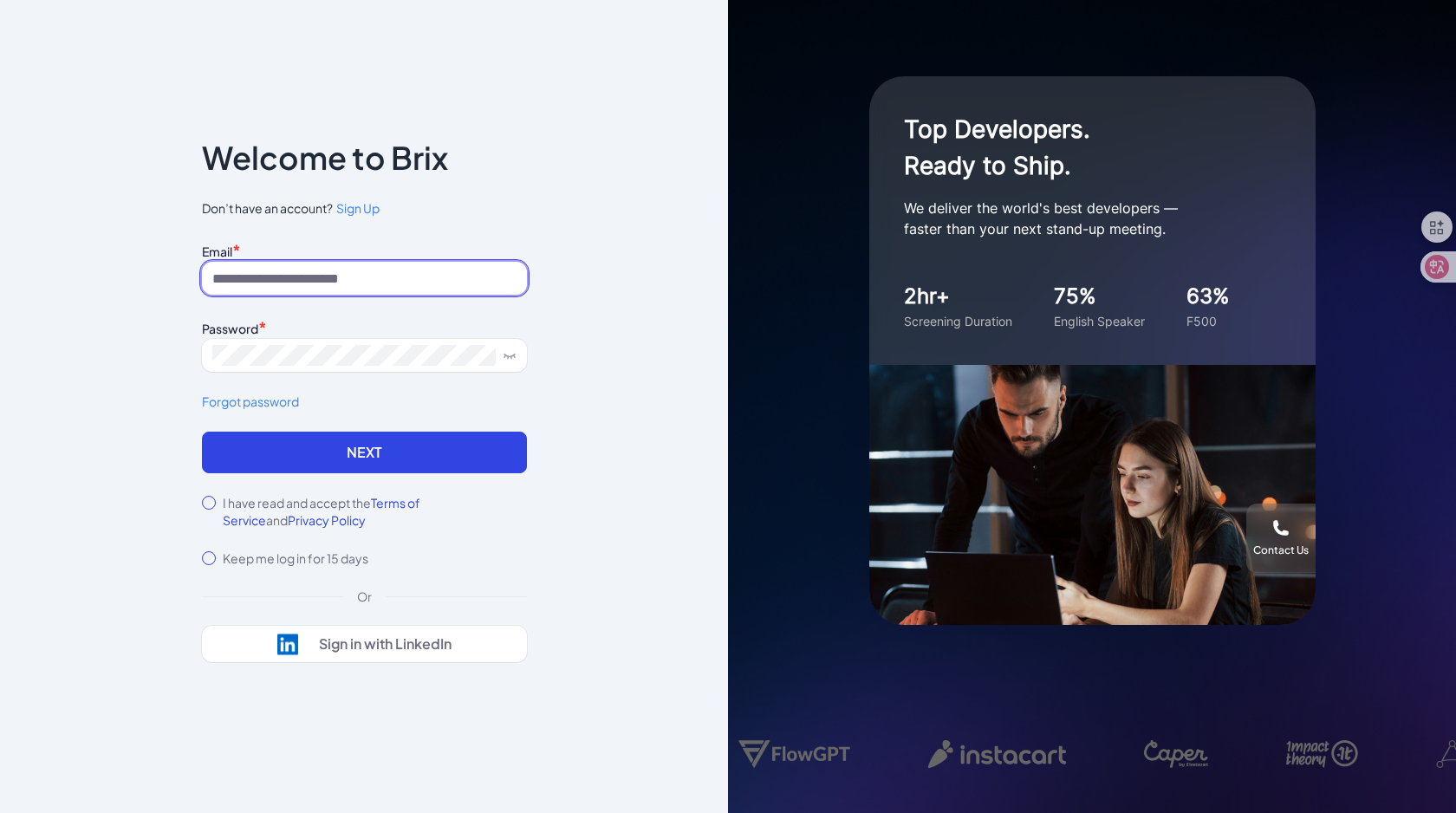
click at [380, 280] on input at bounding box center [364, 278] width 325 height 33
type input "**********"
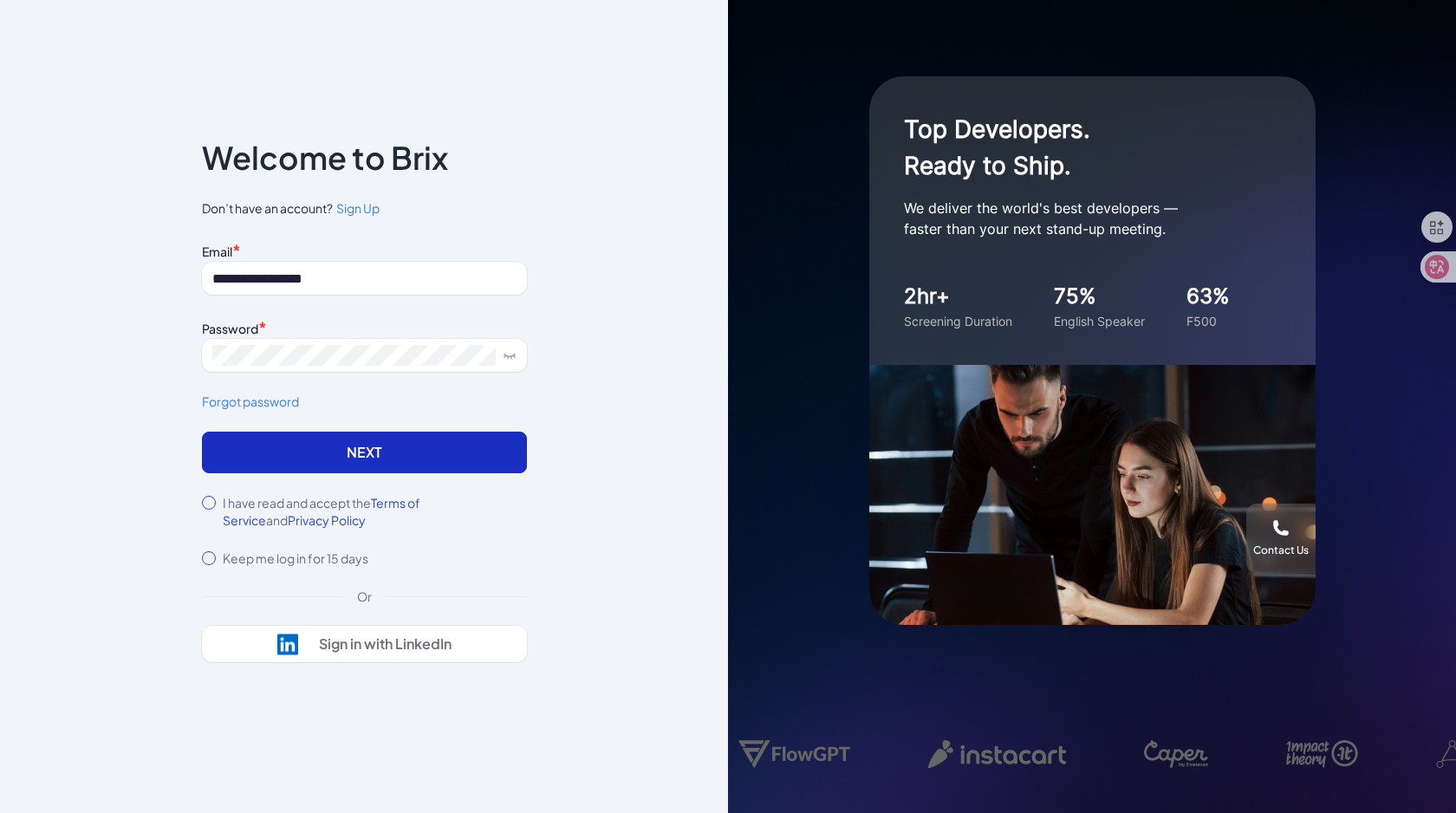
click at [359, 443] on button "Next" at bounding box center [364, 453] width 325 height 42
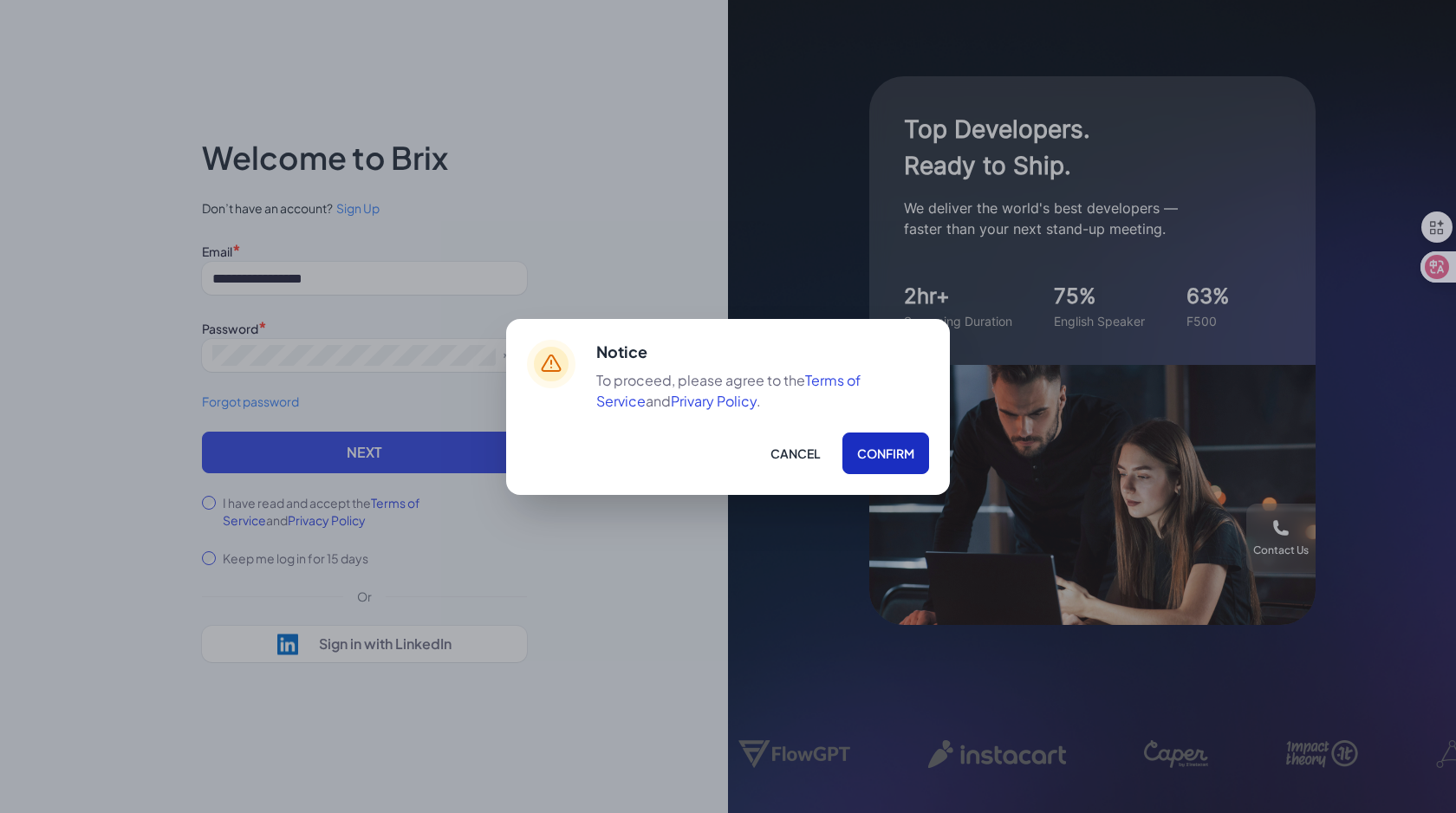
click at [868, 457] on button "Confirm" at bounding box center [885, 454] width 87 height 42
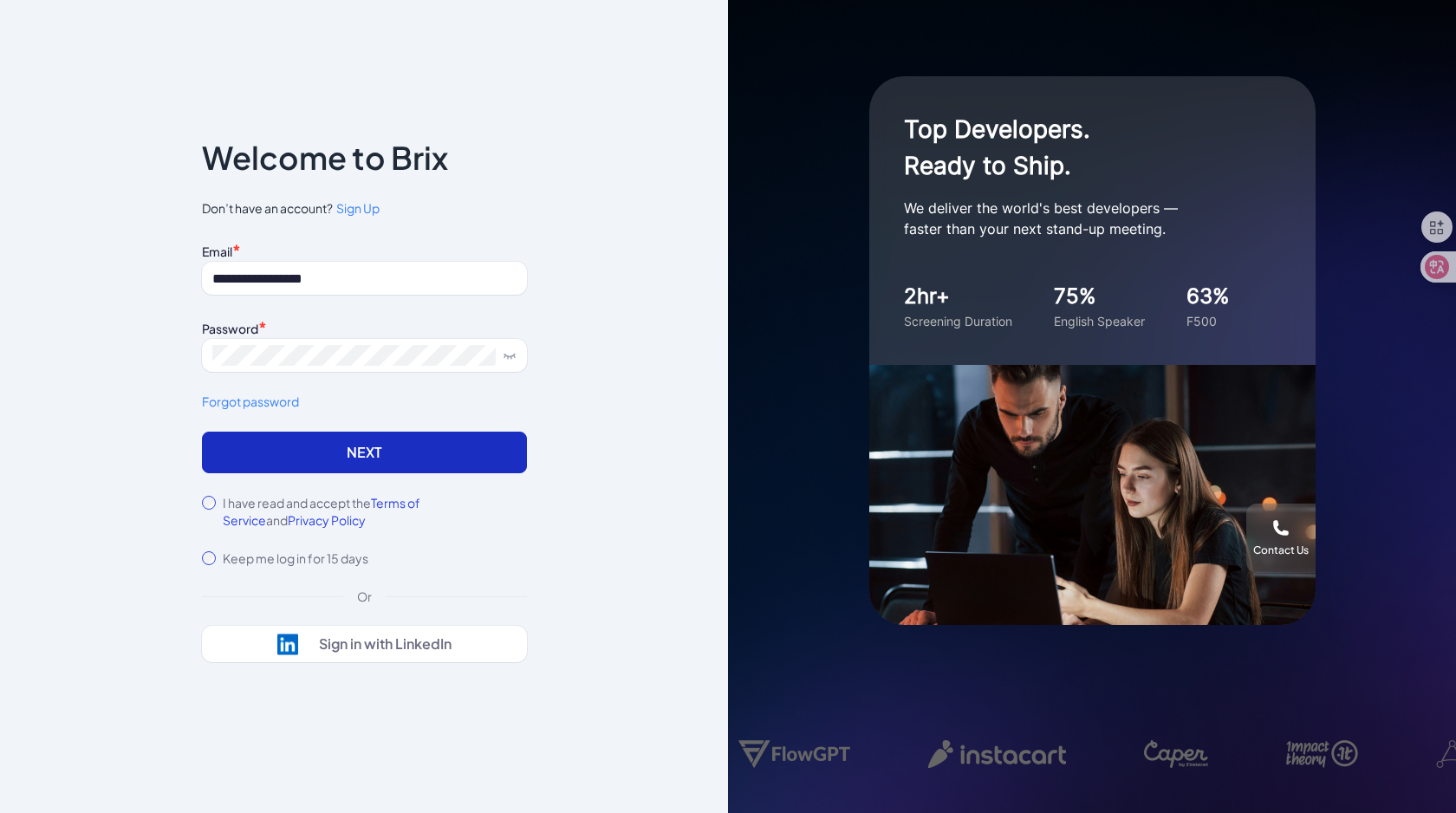
click at [354, 459] on button "Next" at bounding box center [364, 453] width 325 height 42
